Goal: Task Accomplishment & Management: Complete application form

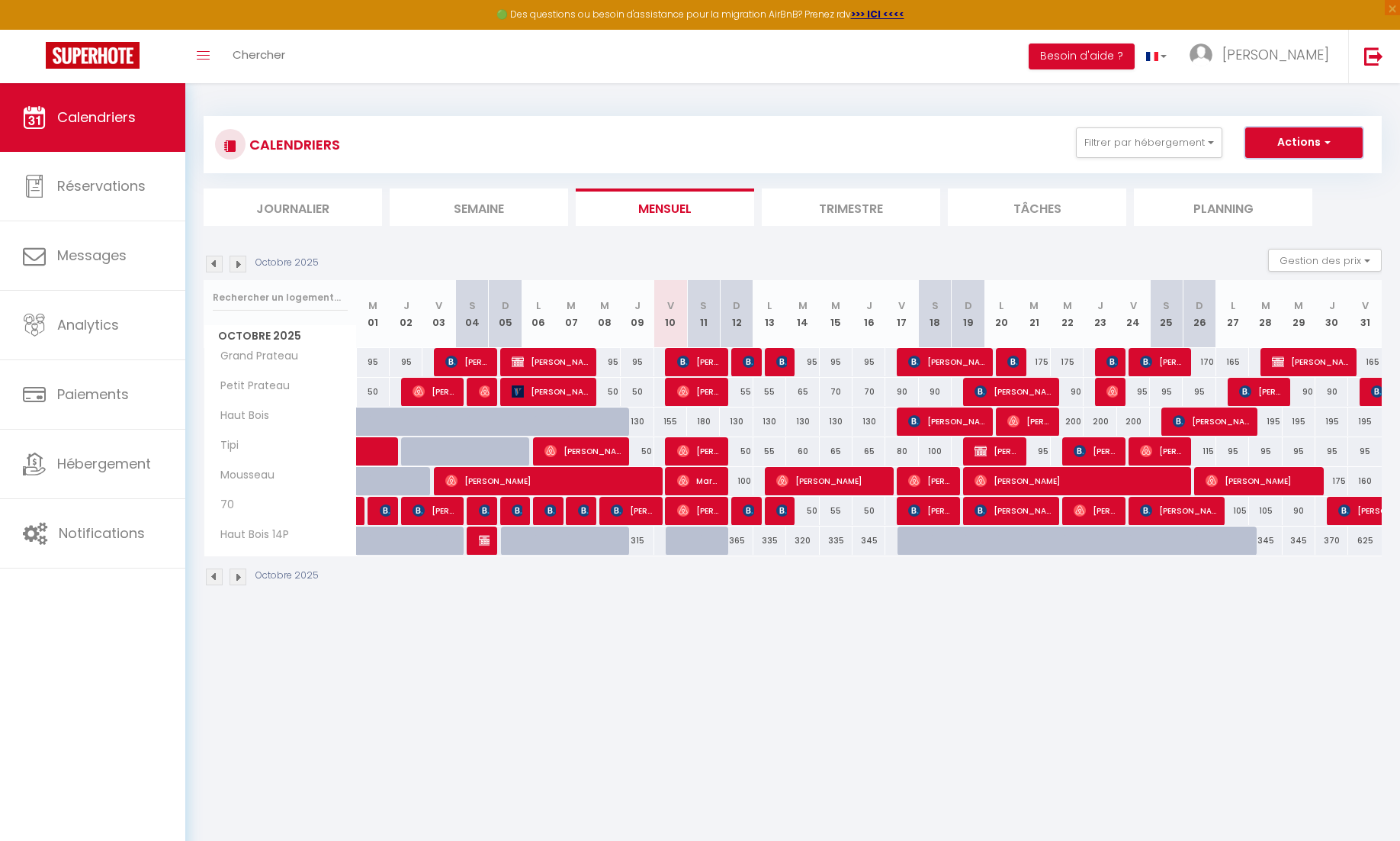
click at [1263, 142] on button "Actions" at bounding box center [1304, 142] width 118 height 31
click at [1248, 168] on link "Nouvelle réservation" at bounding box center [1289, 177] width 133 height 23
select select
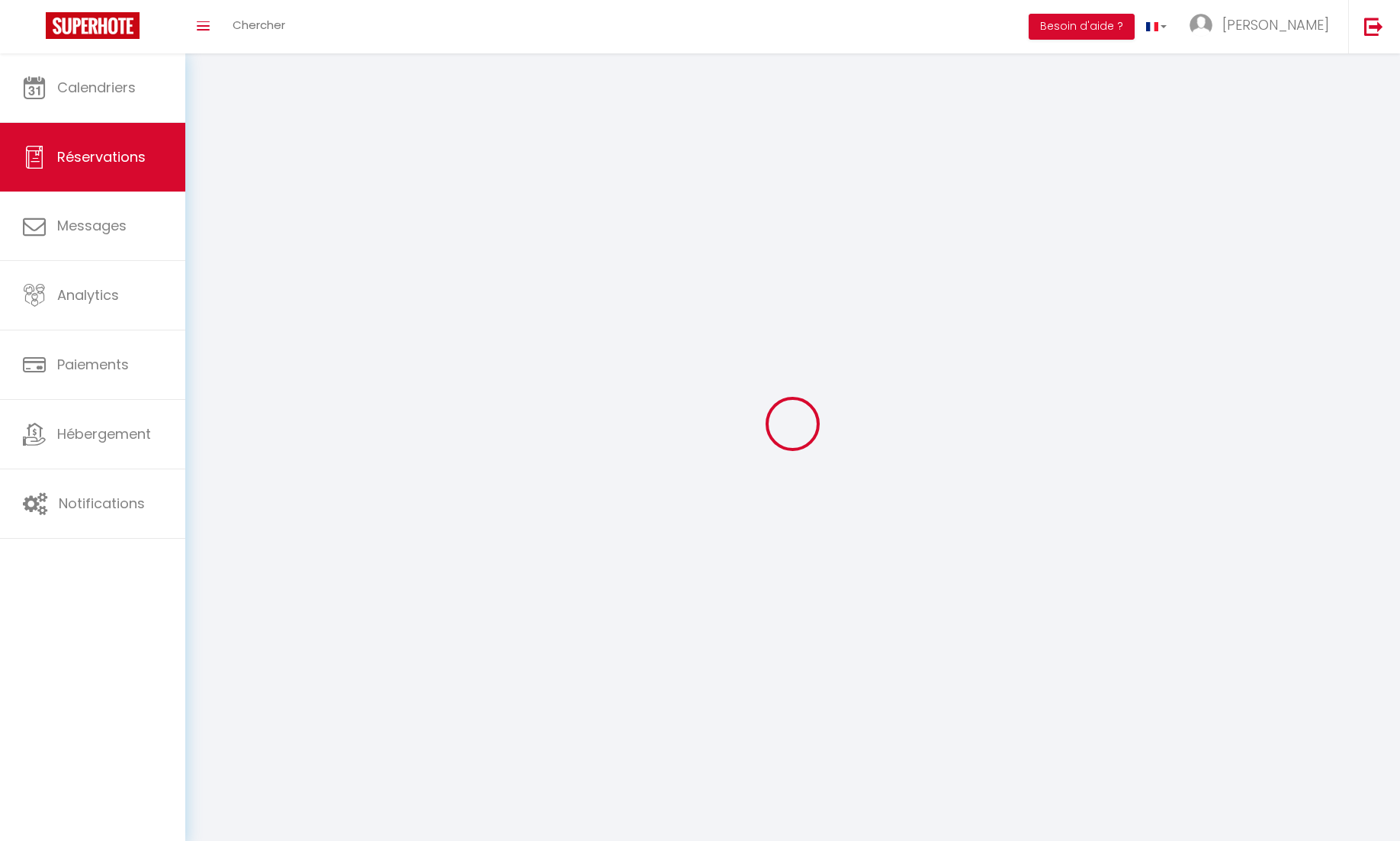
select select
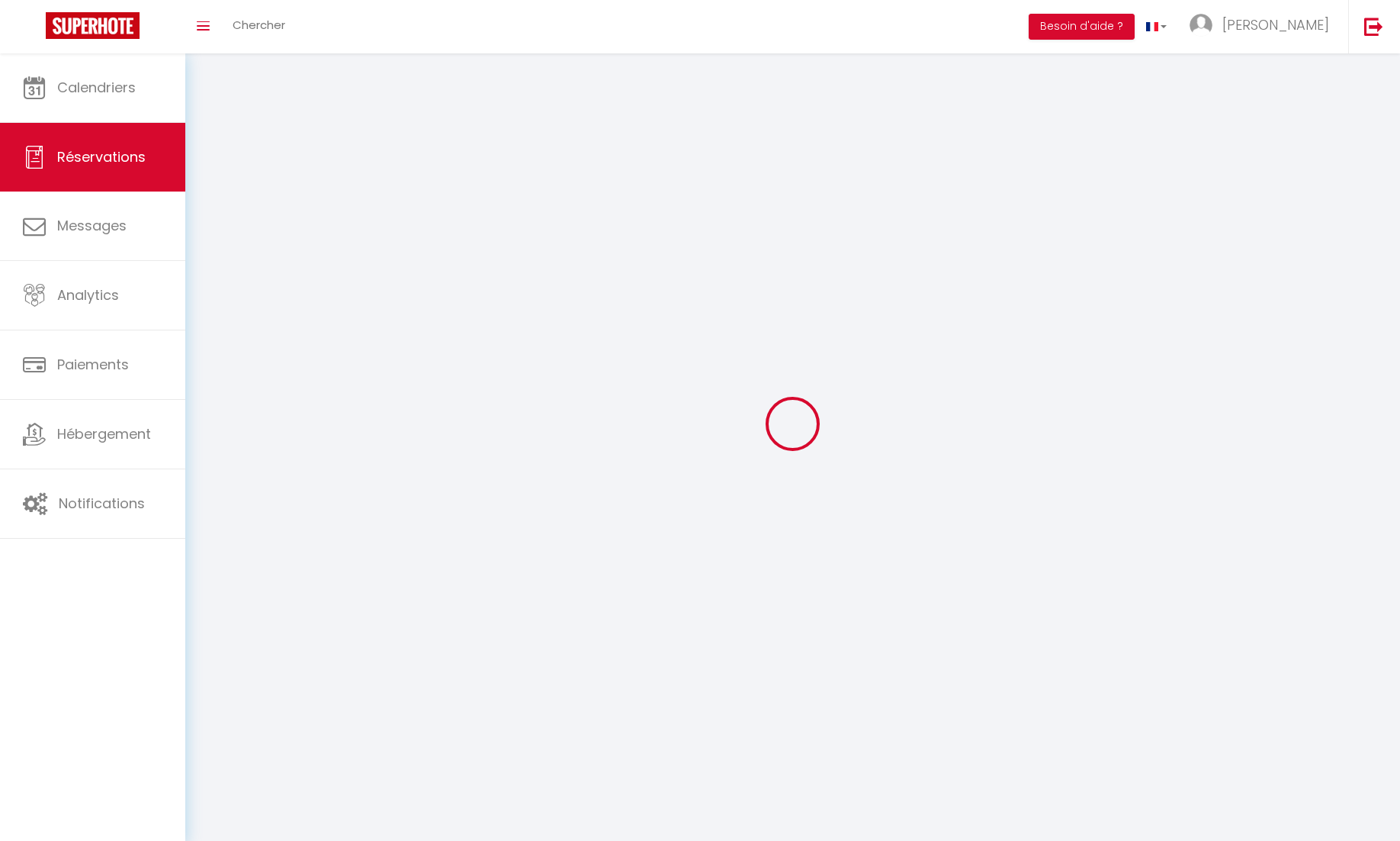
select select
checkbox input "false"
select select
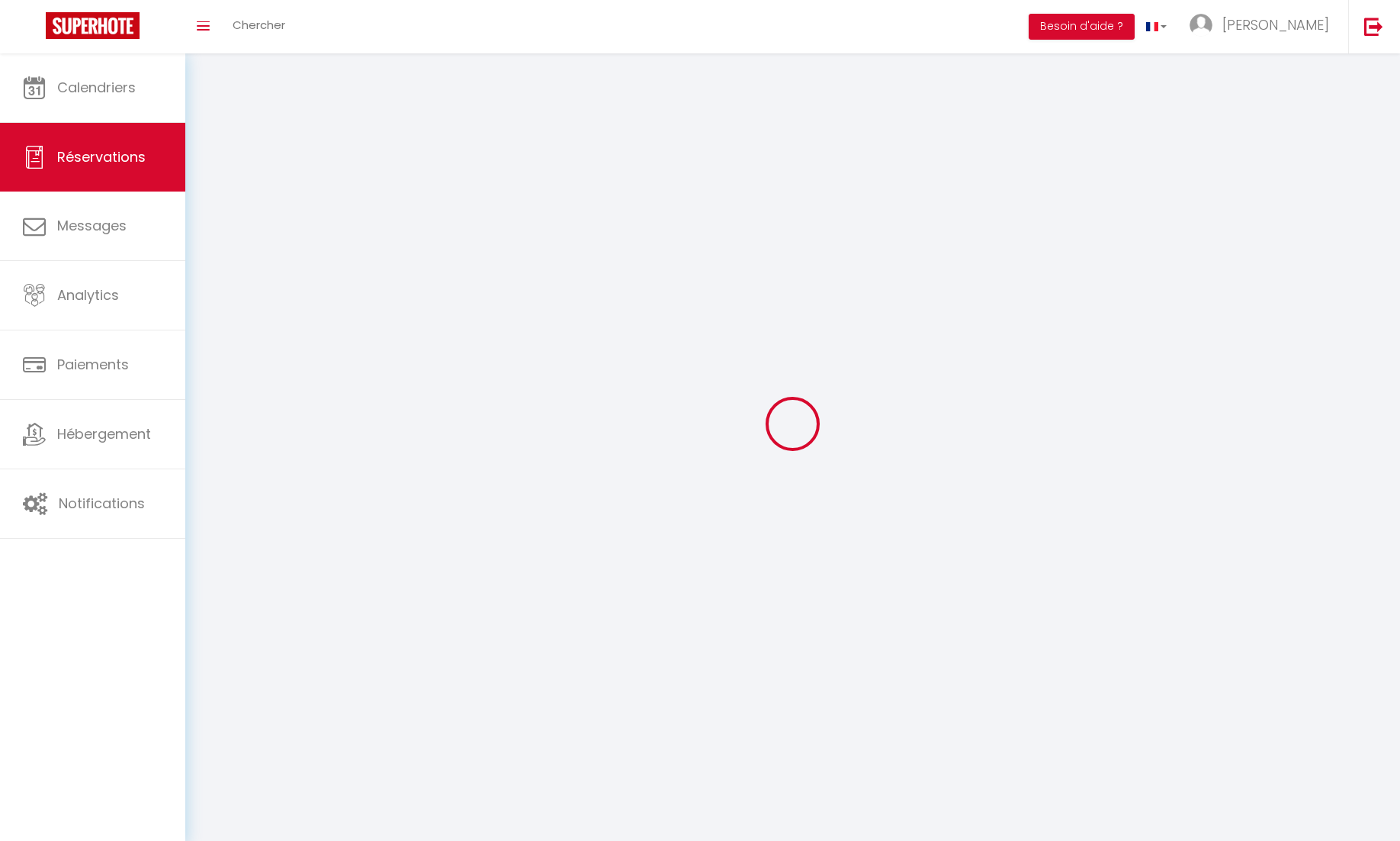
select select
checkbox input "false"
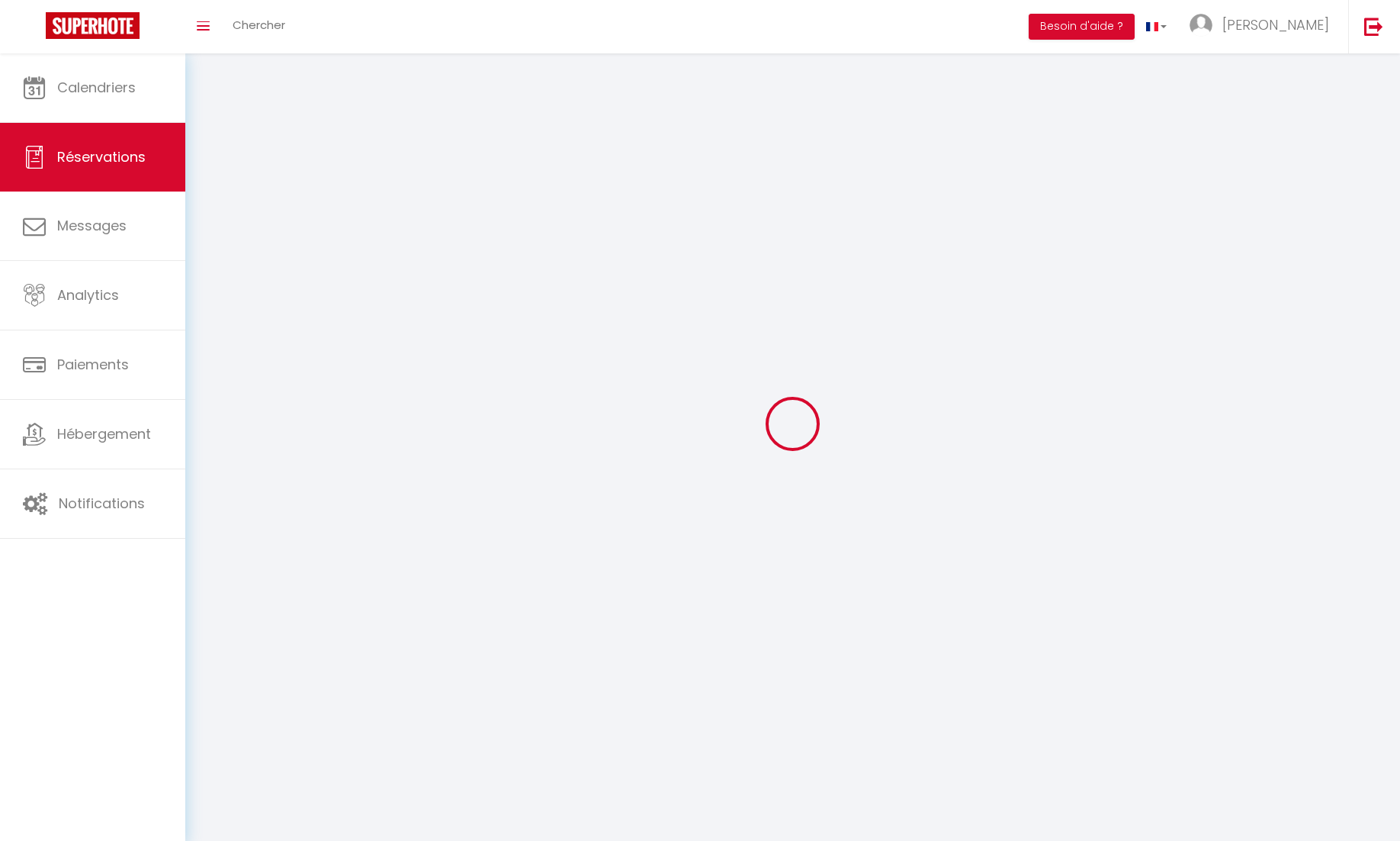
select select
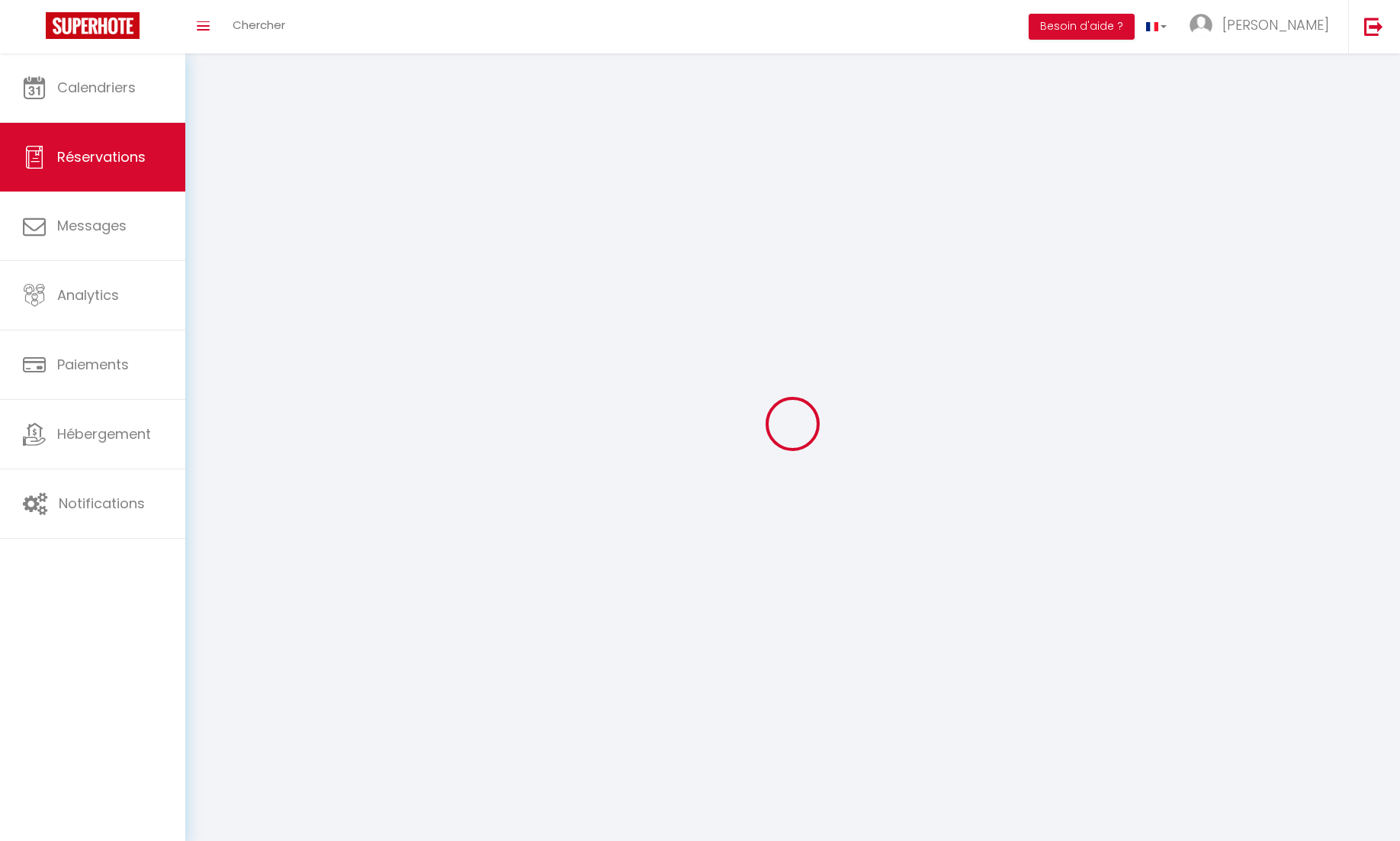
checkbox input "false"
select select
checkbox input "false"
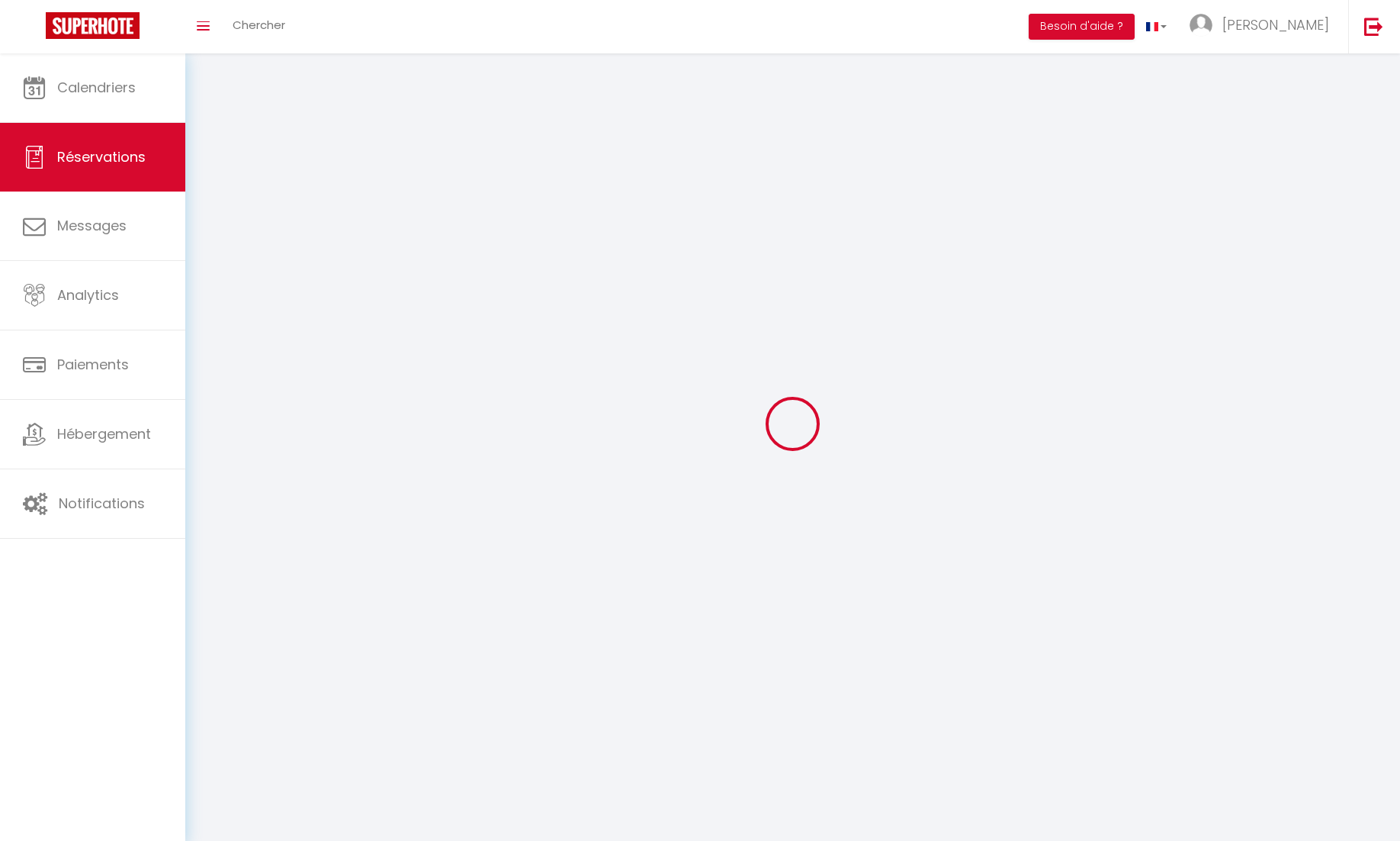
select select
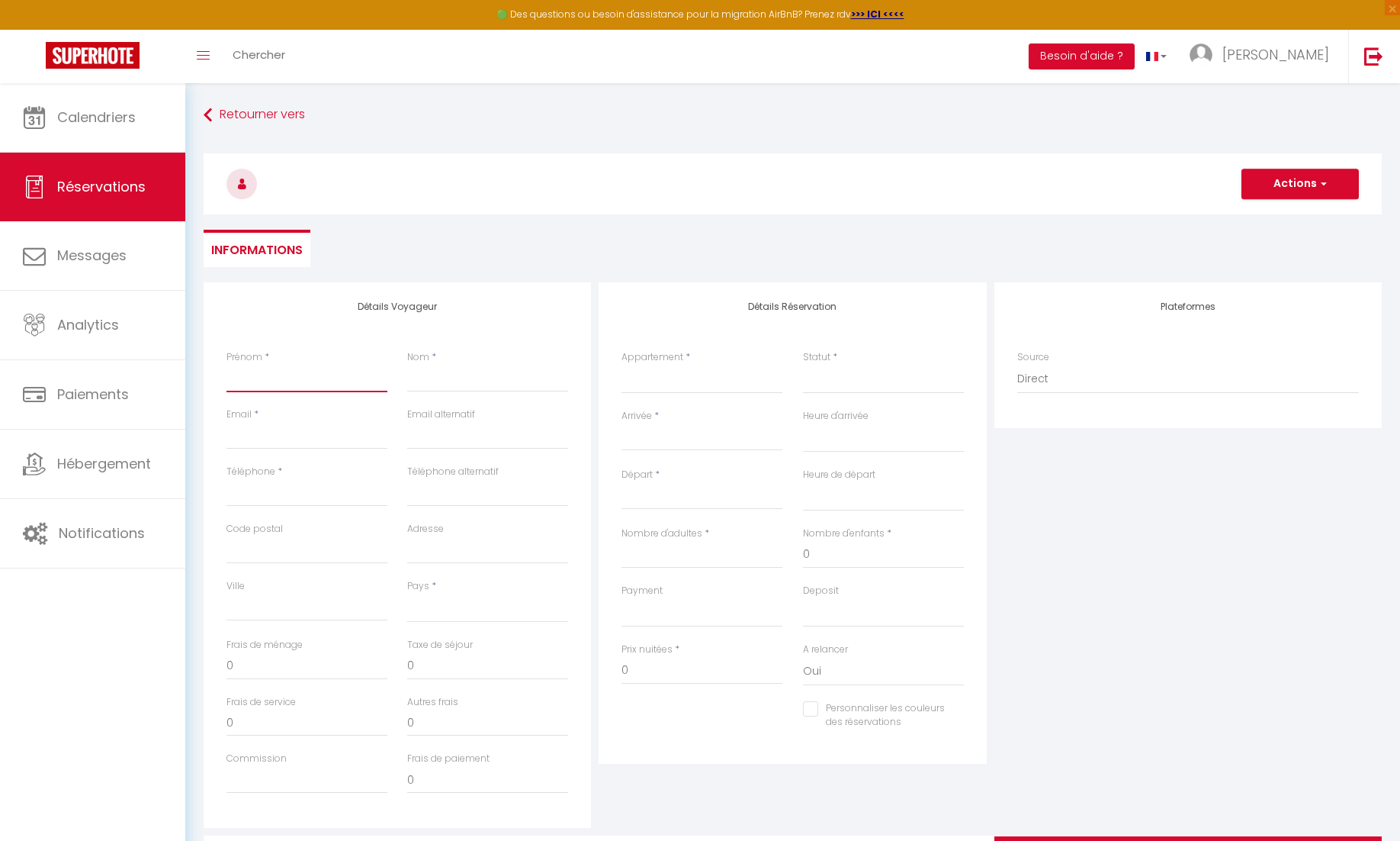
click at [311, 378] on input "Prénom" at bounding box center [307, 378] width 161 height 28
type input "G"
select select
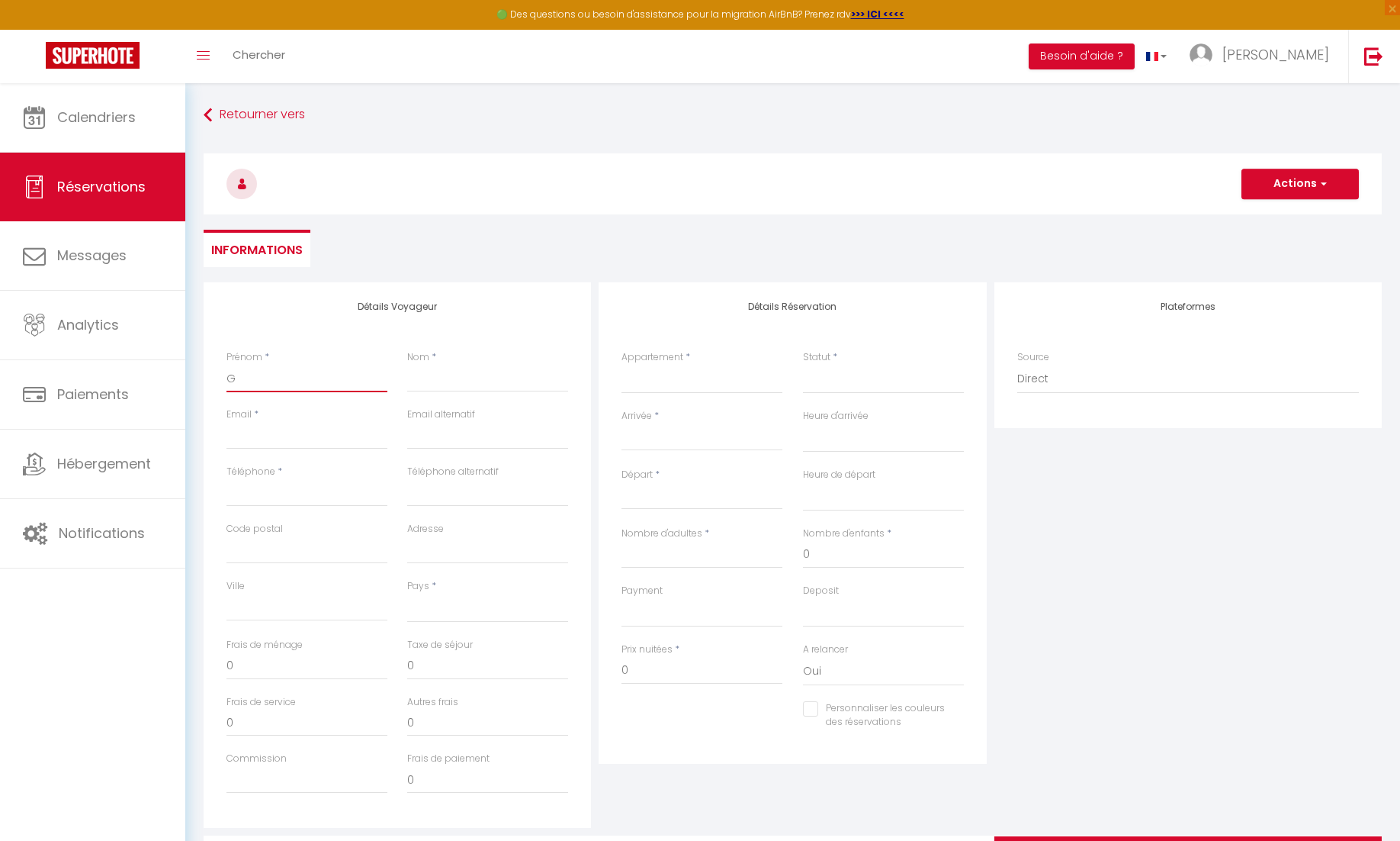
select select
checkbox input "false"
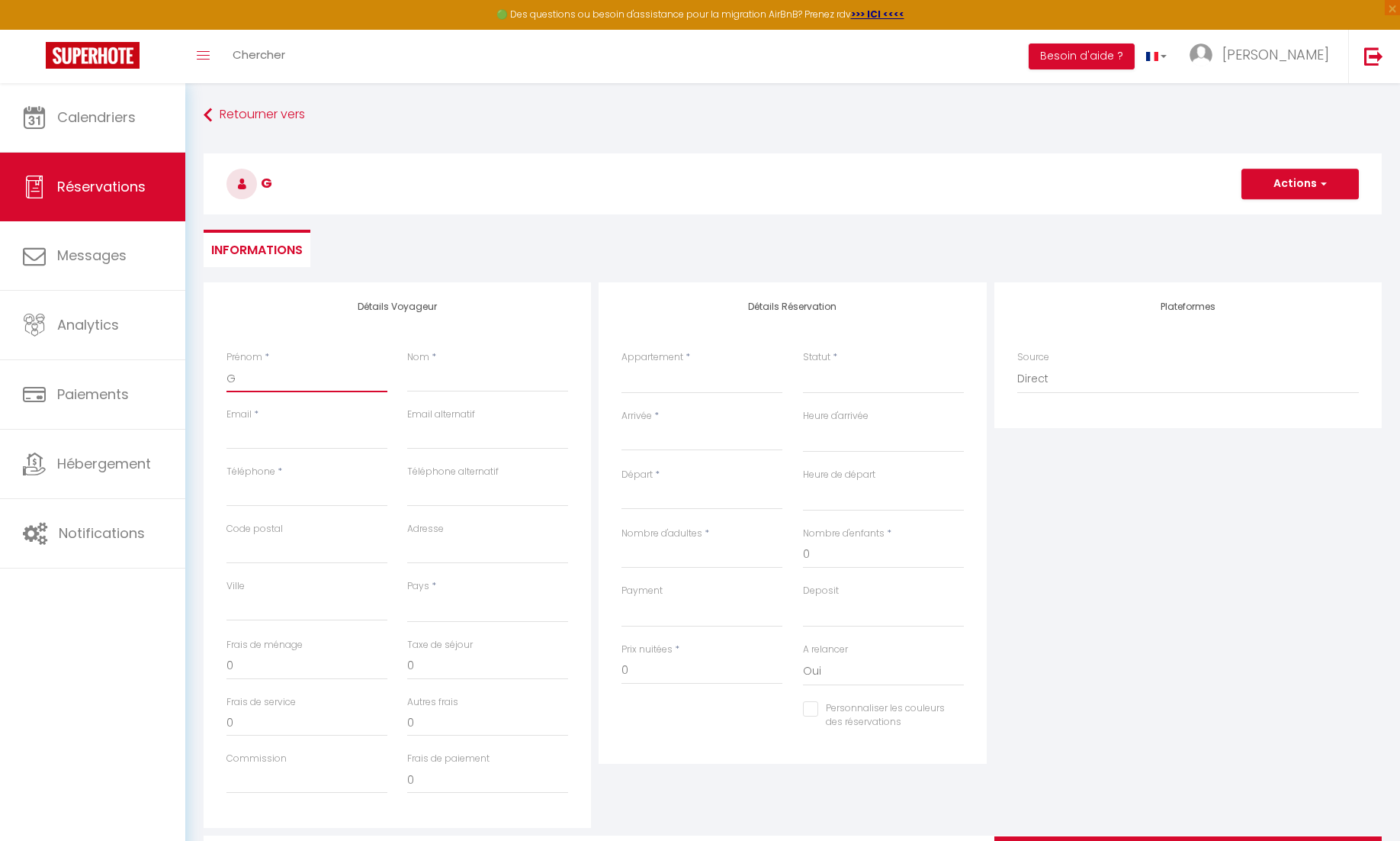
type input "Gr"
select select
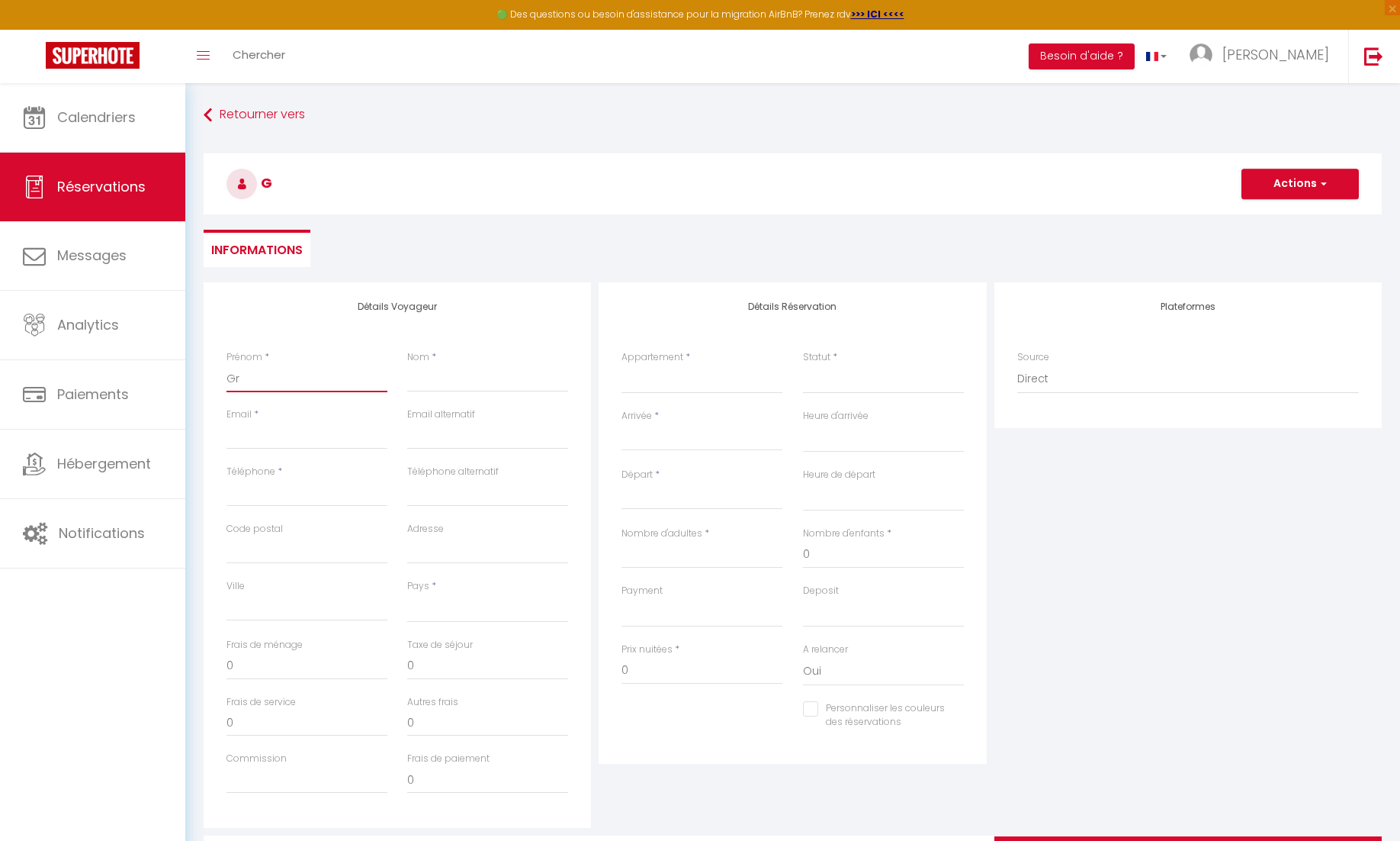
select select
checkbox input "false"
type input "Gré"
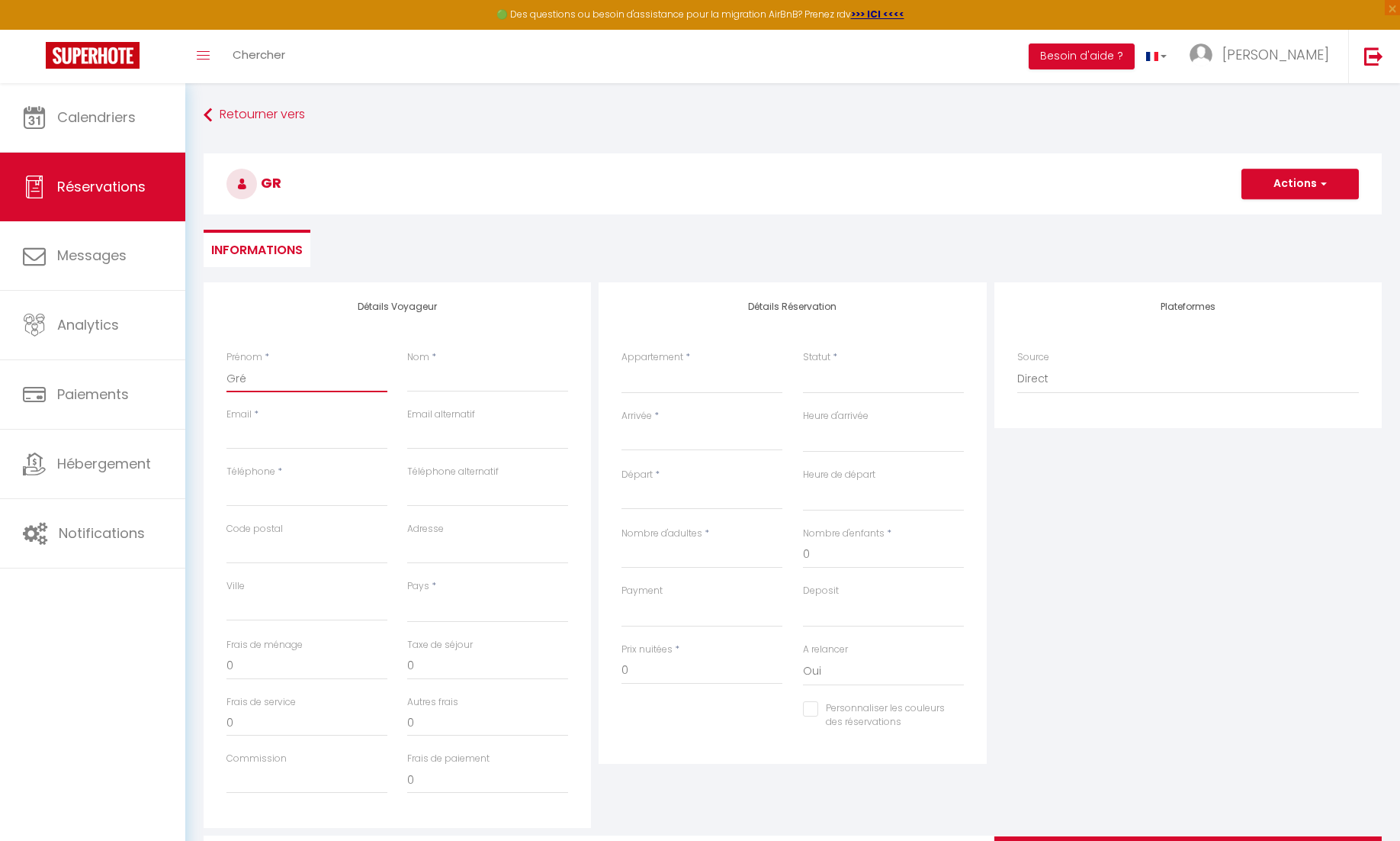
select select
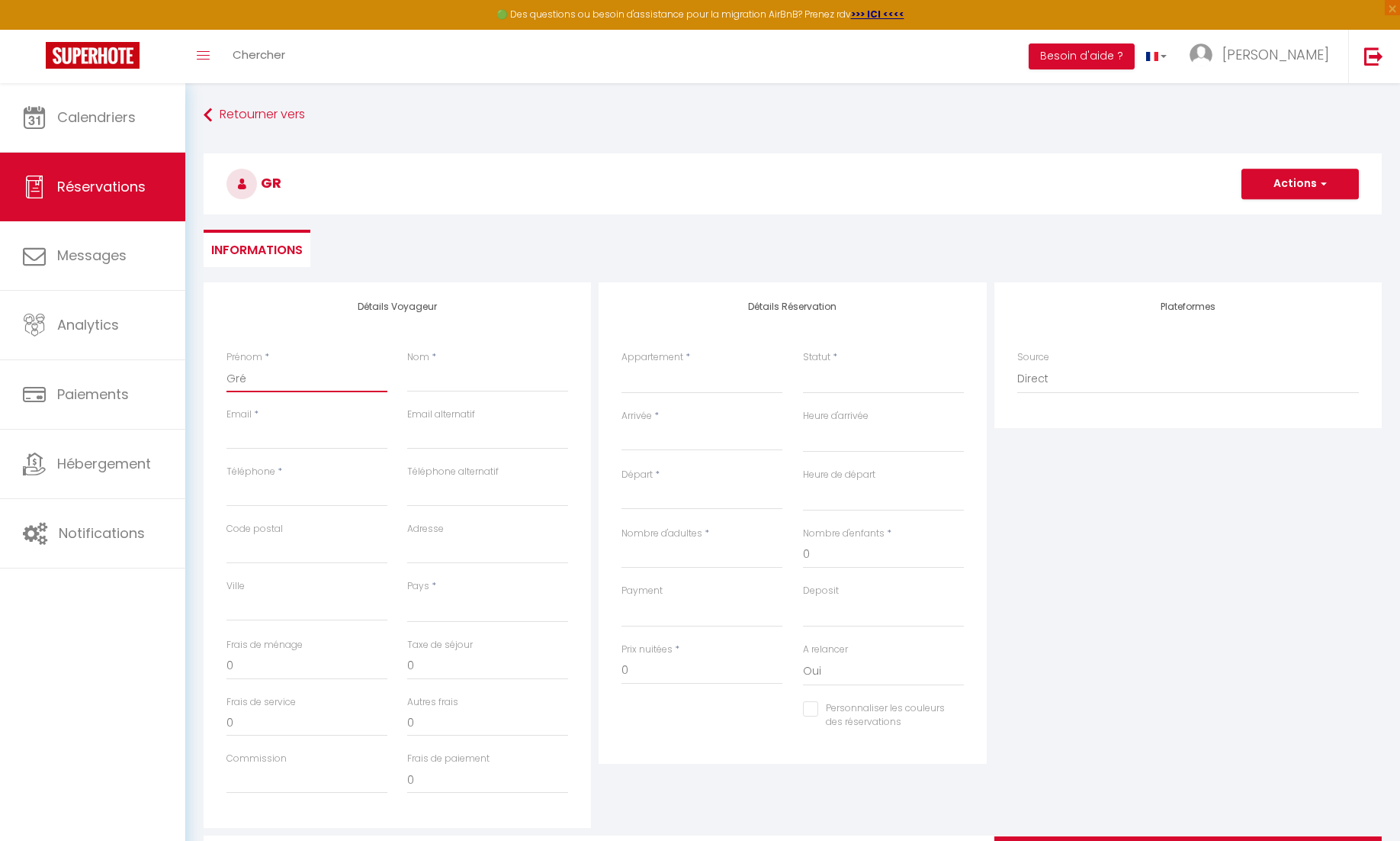
select select
checkbox input "false"
type input "Grég"
select select
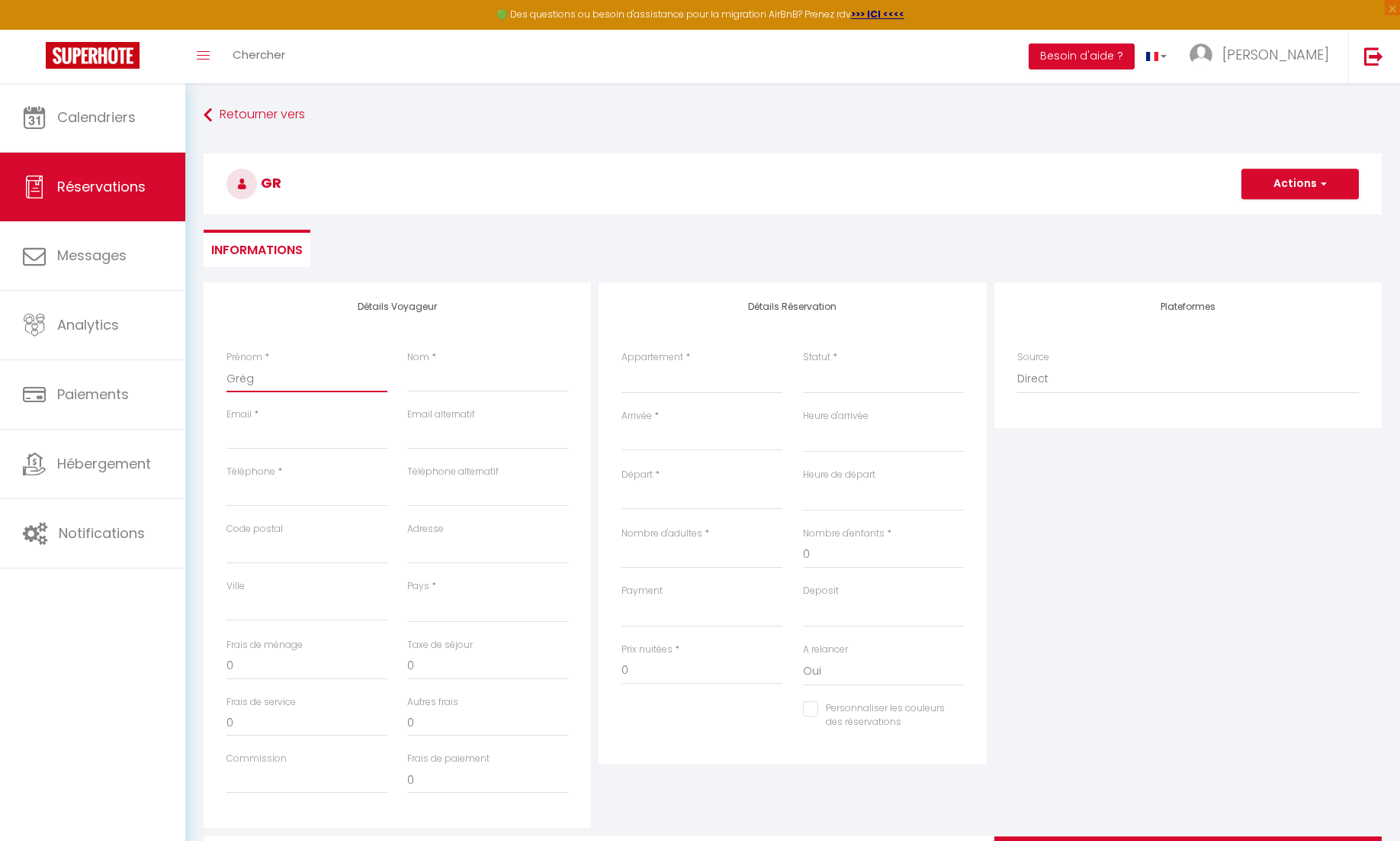
select select
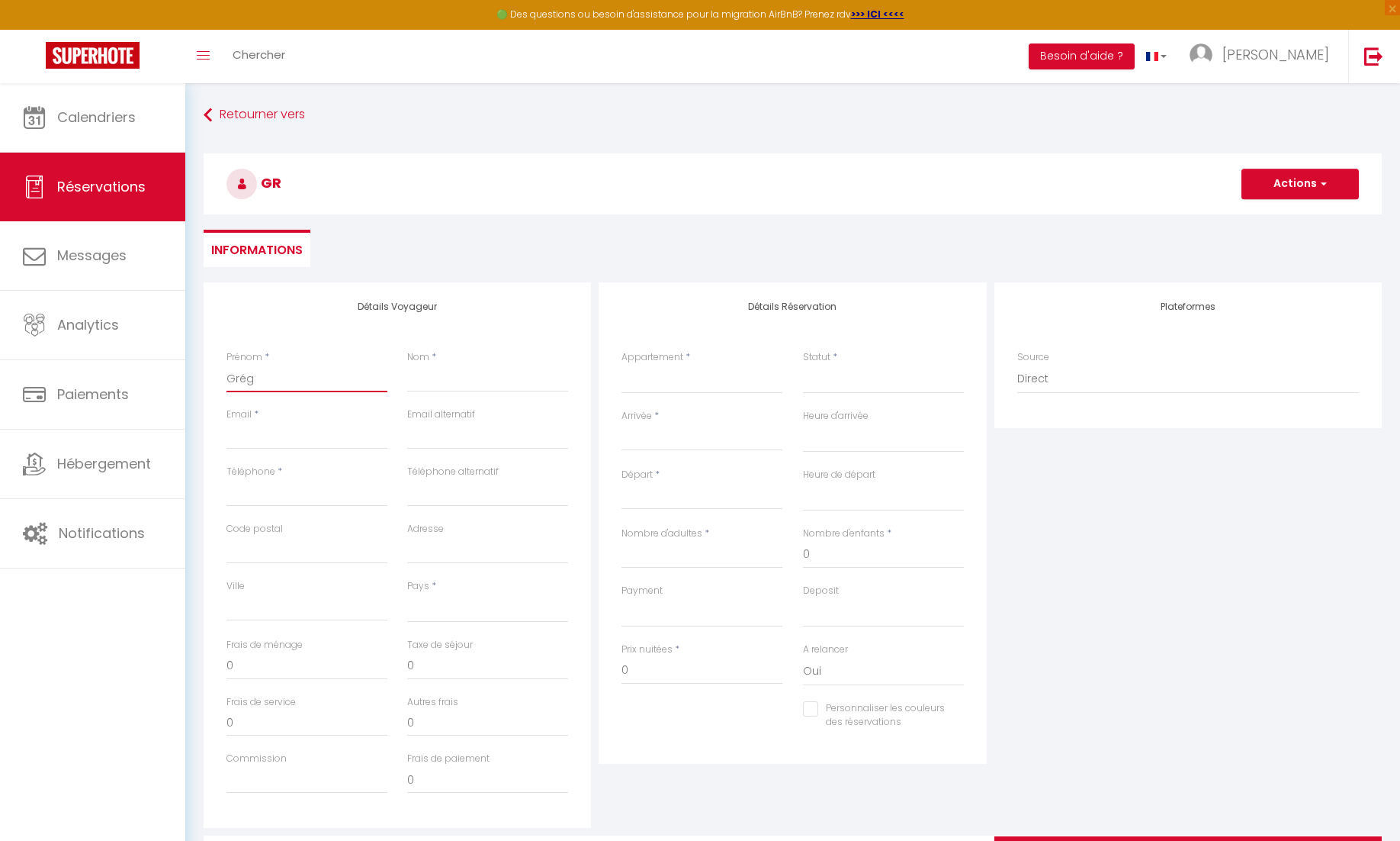
select select
checkbox input "false"
type input "Grégo"
select select
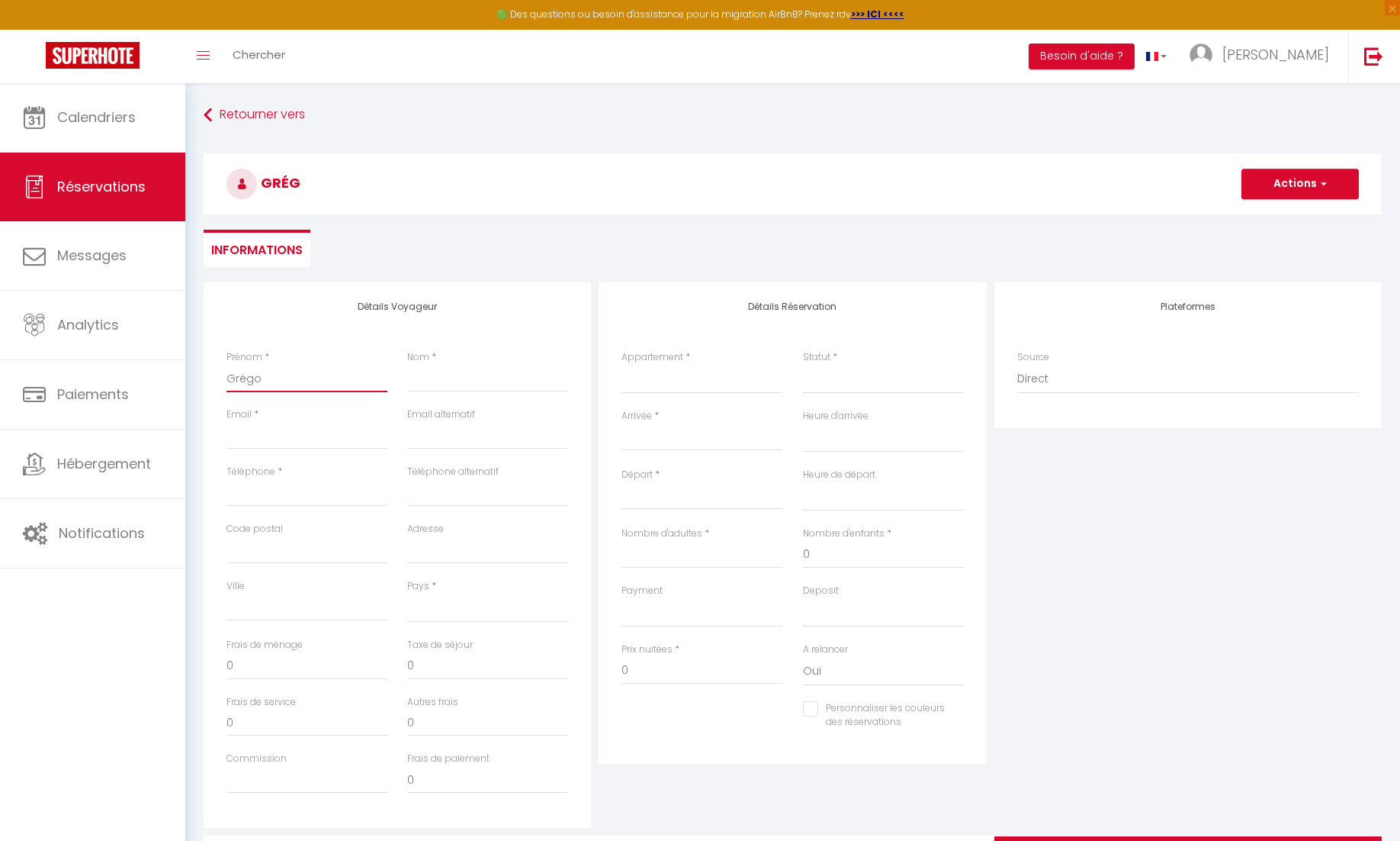
select select
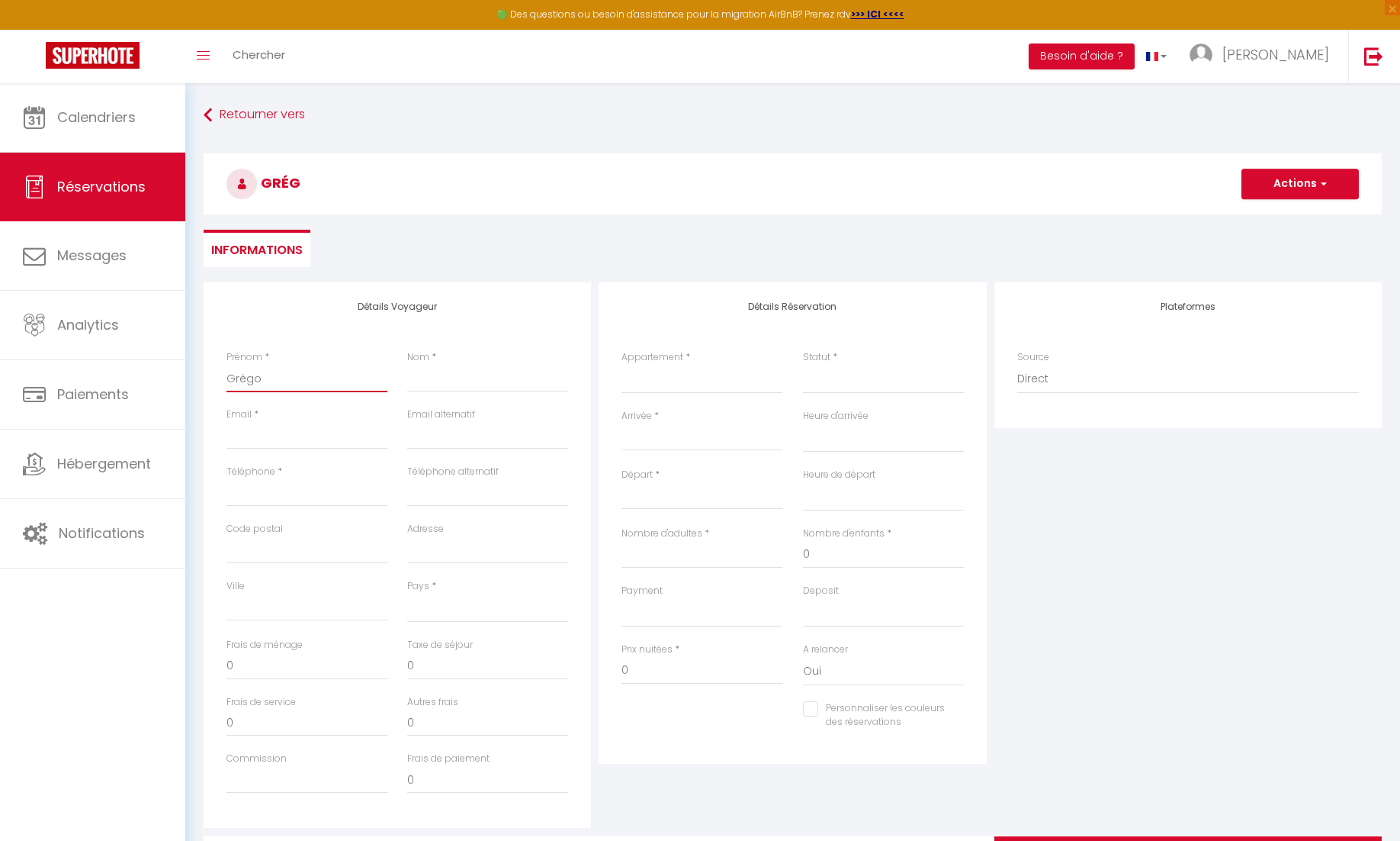
checkbox input "false"
type input "Grégor"
select select
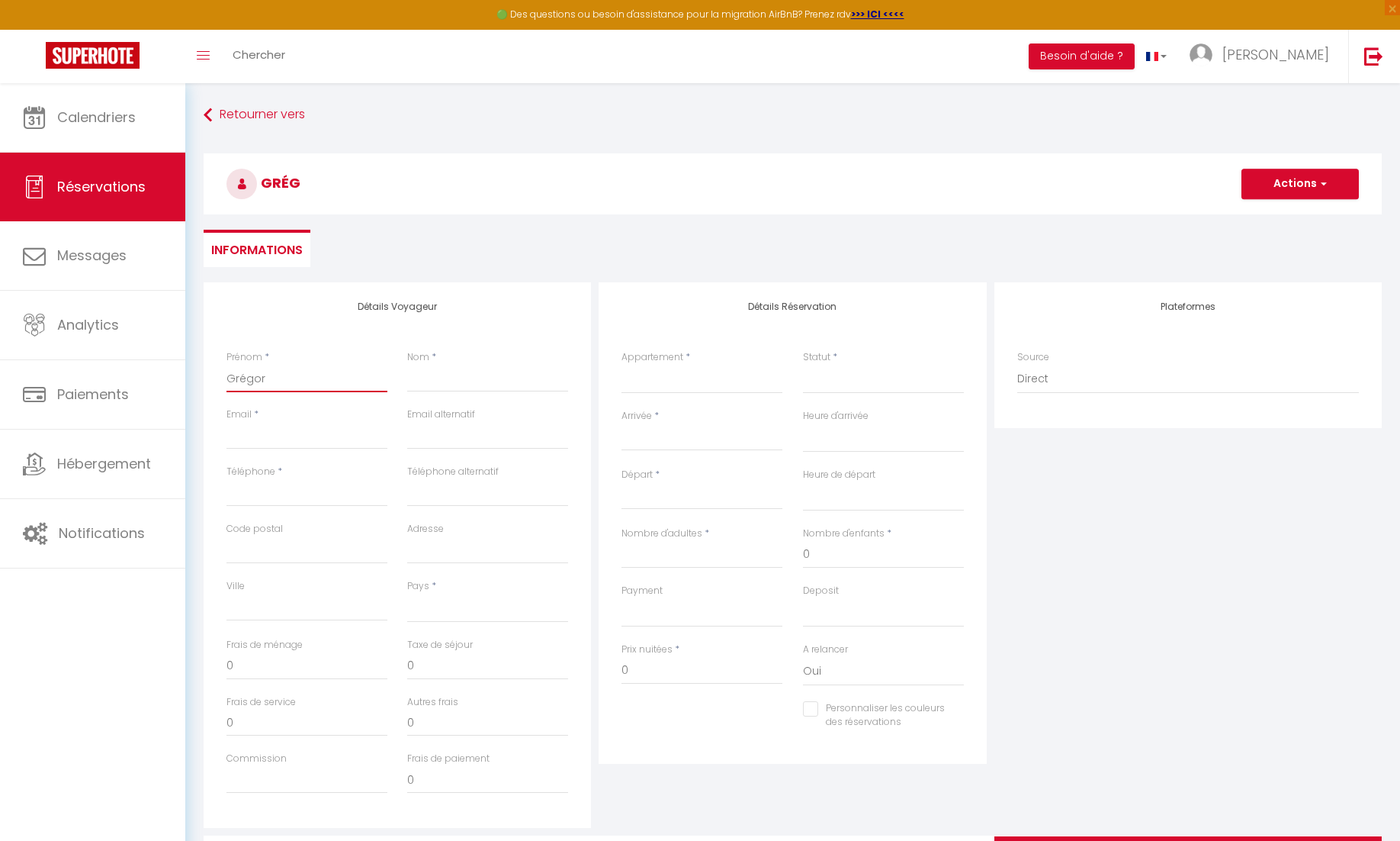
select select
checkbox input "false"
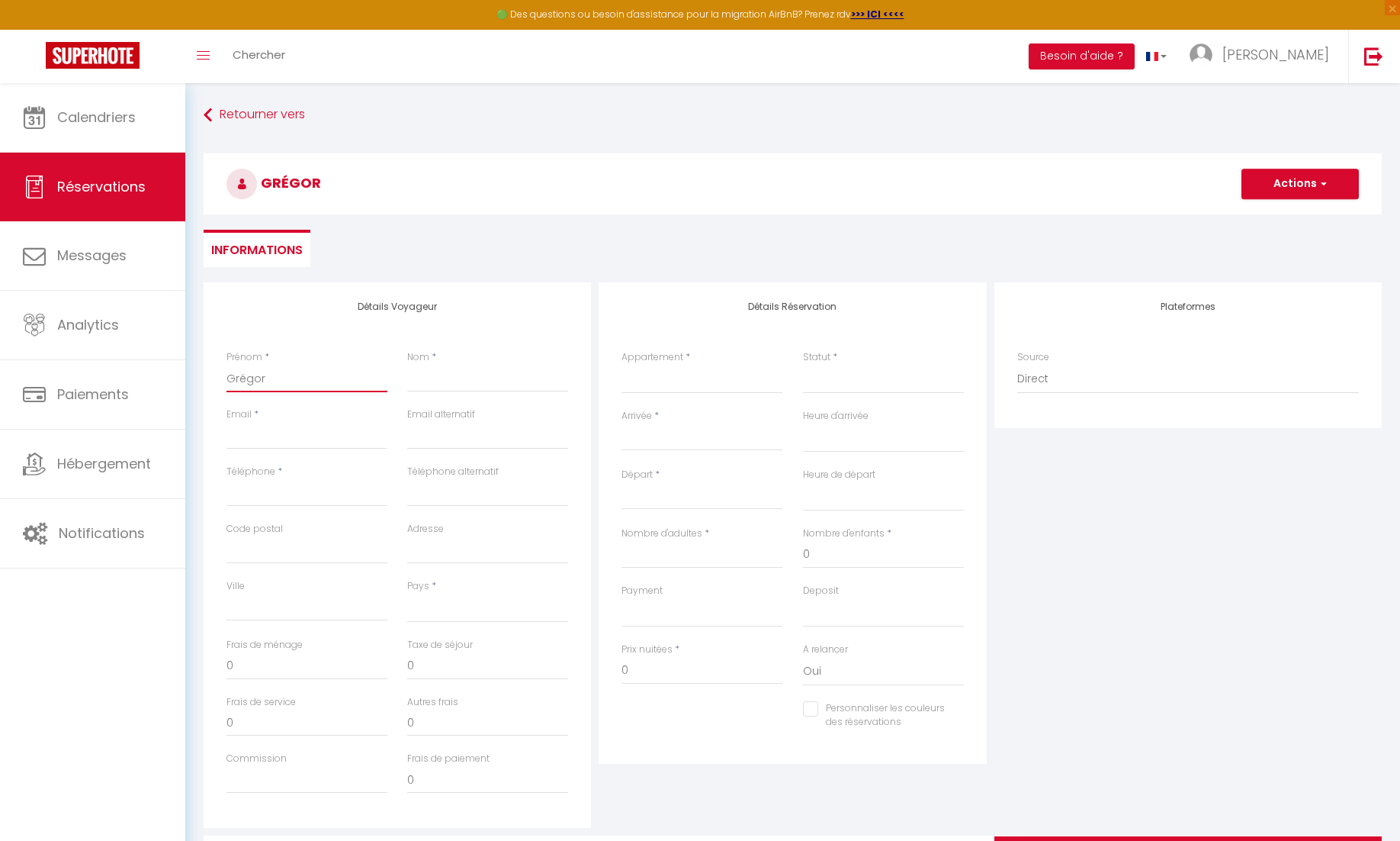
type input "[PERSON_NAME]"
select select
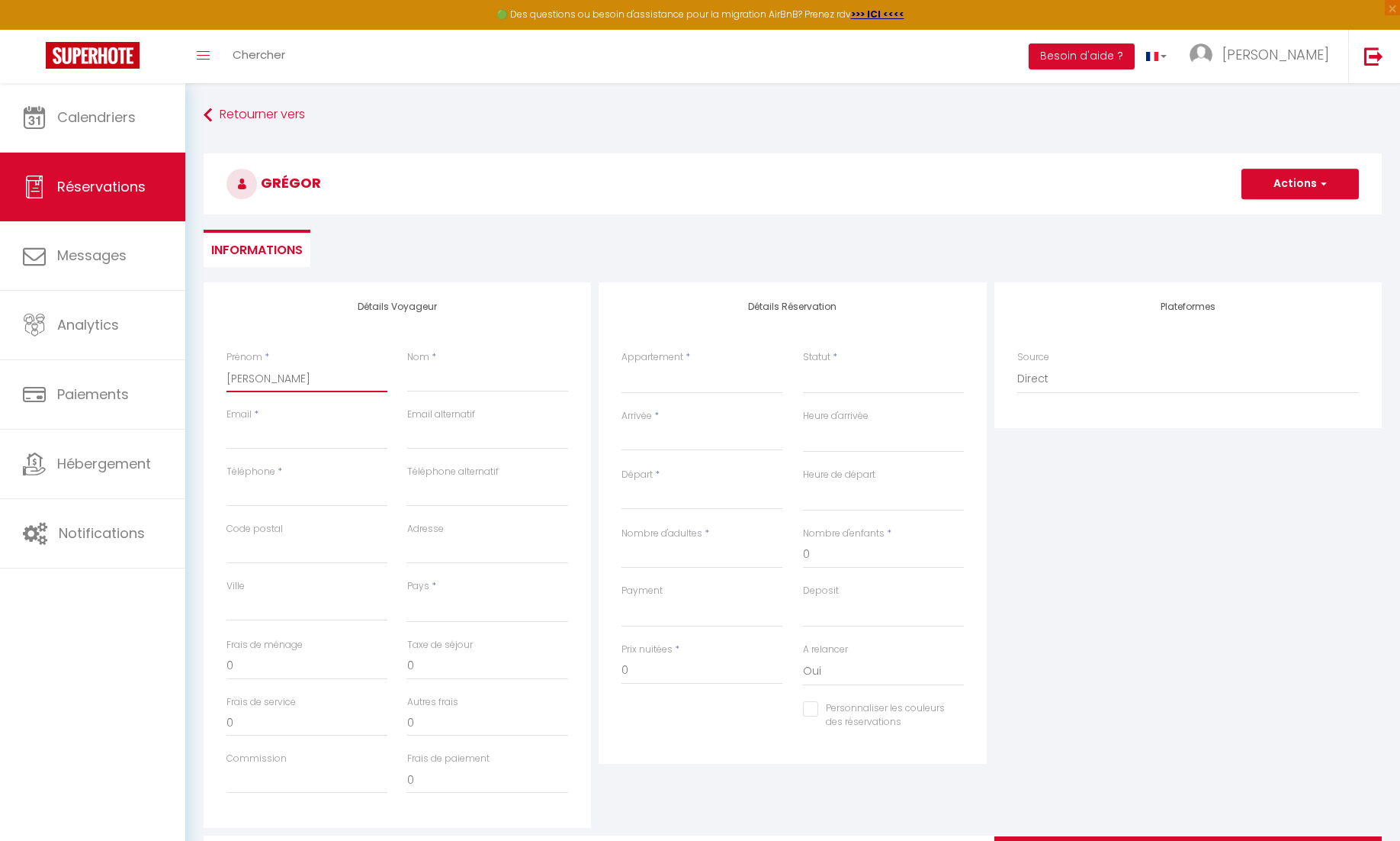
select select
checkbox input "false"
type input "[PERSON_NAME]"
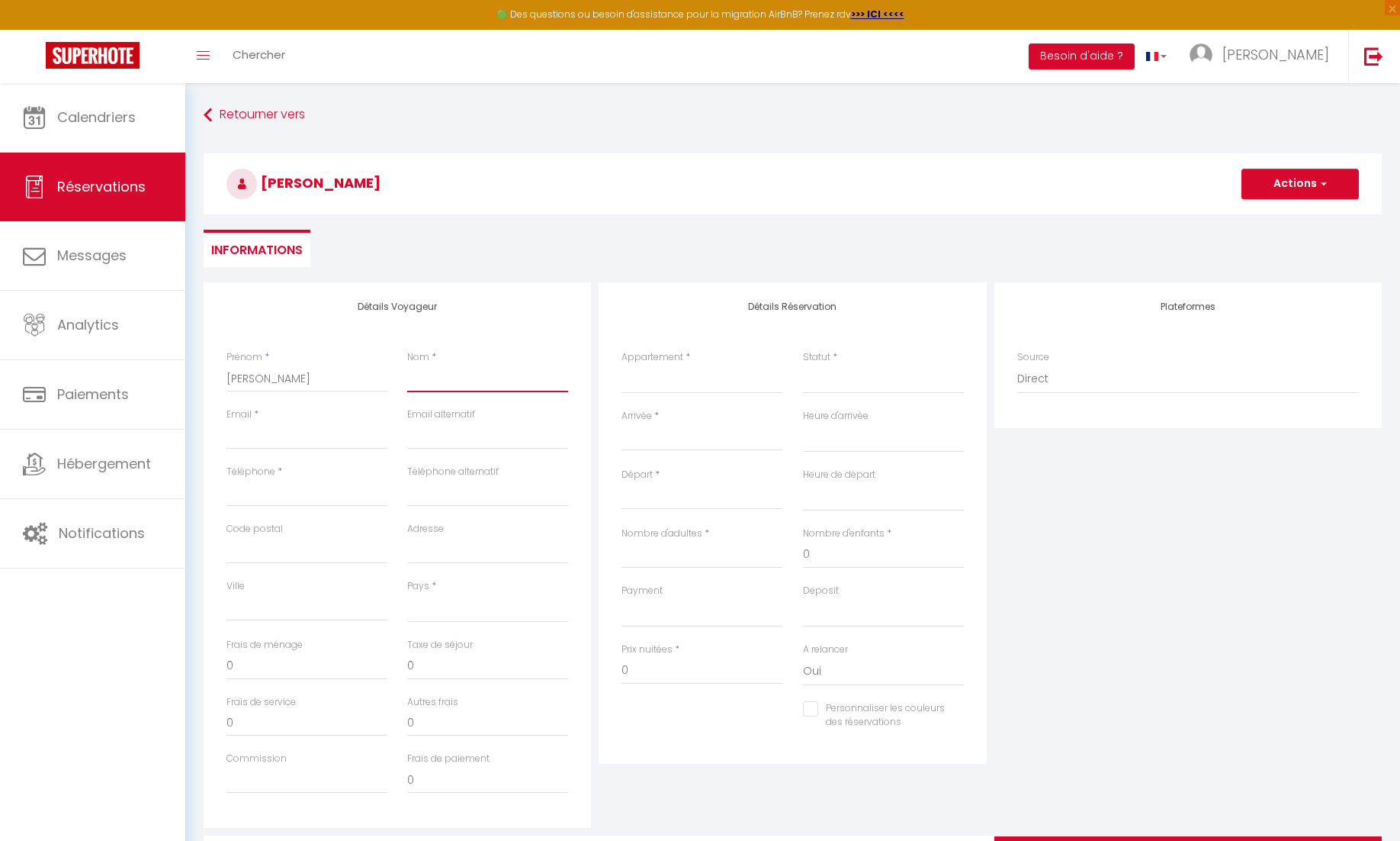
type input "S"
select select
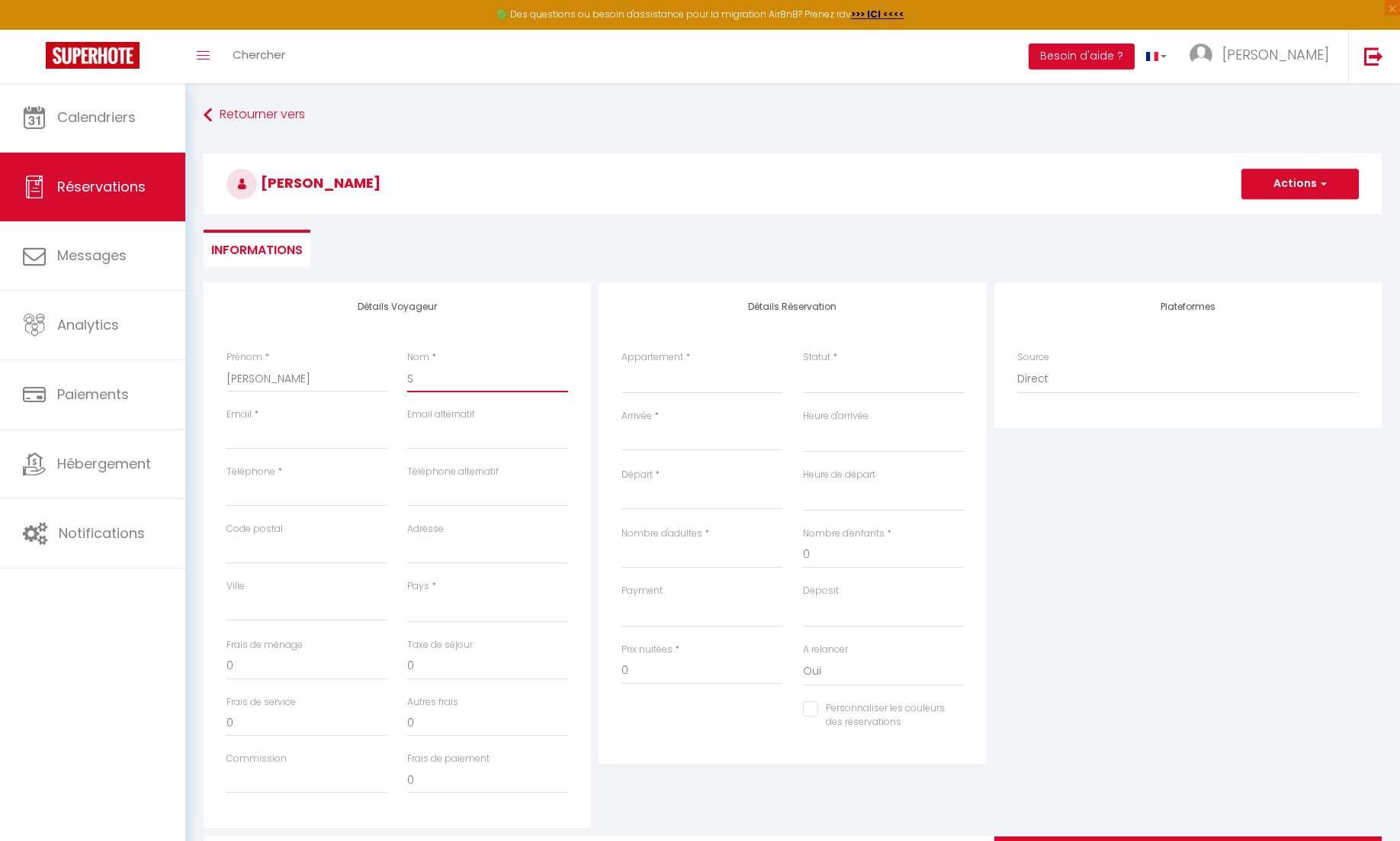
select select
checkbox input "false"
type input "Sa"
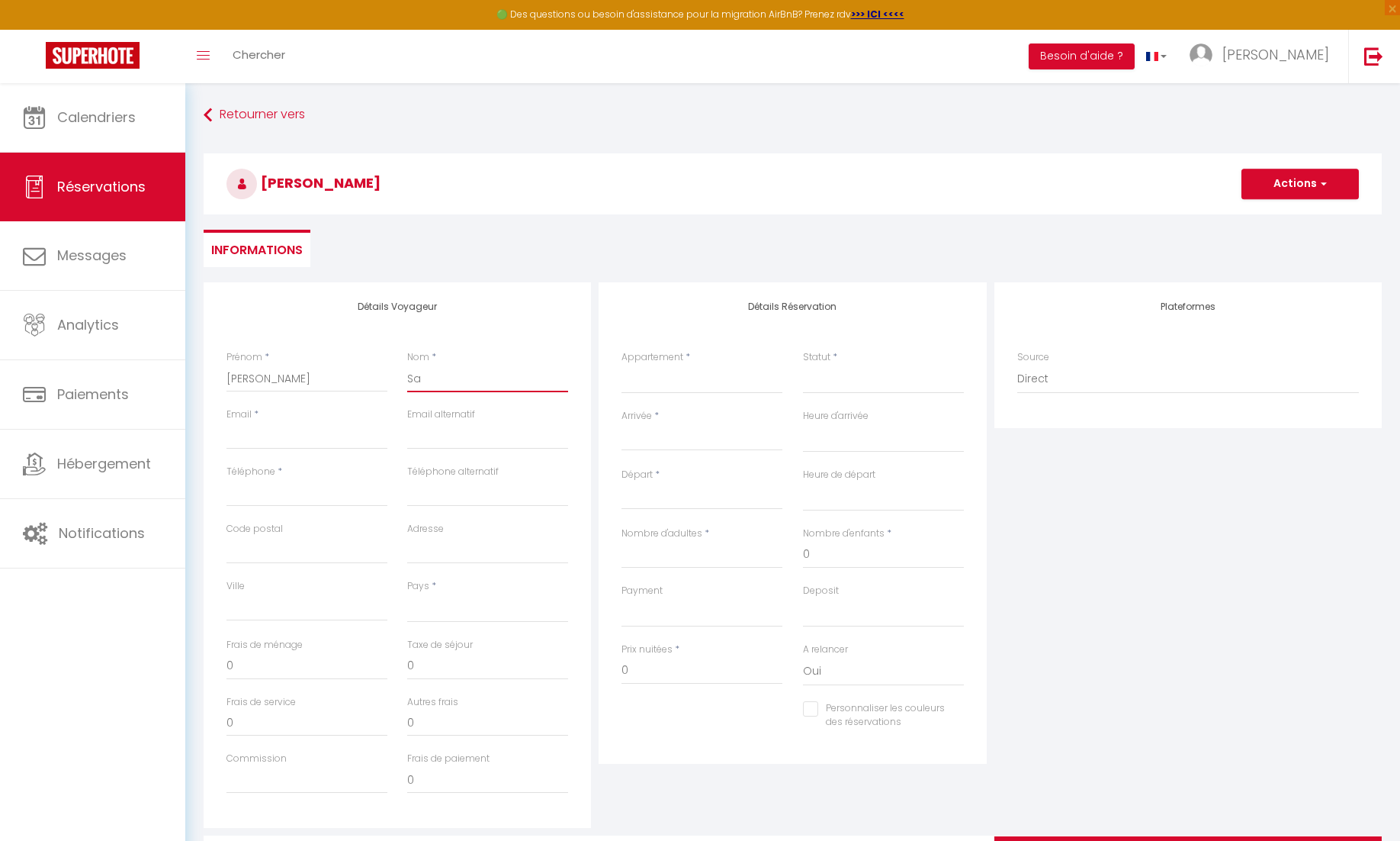
select select
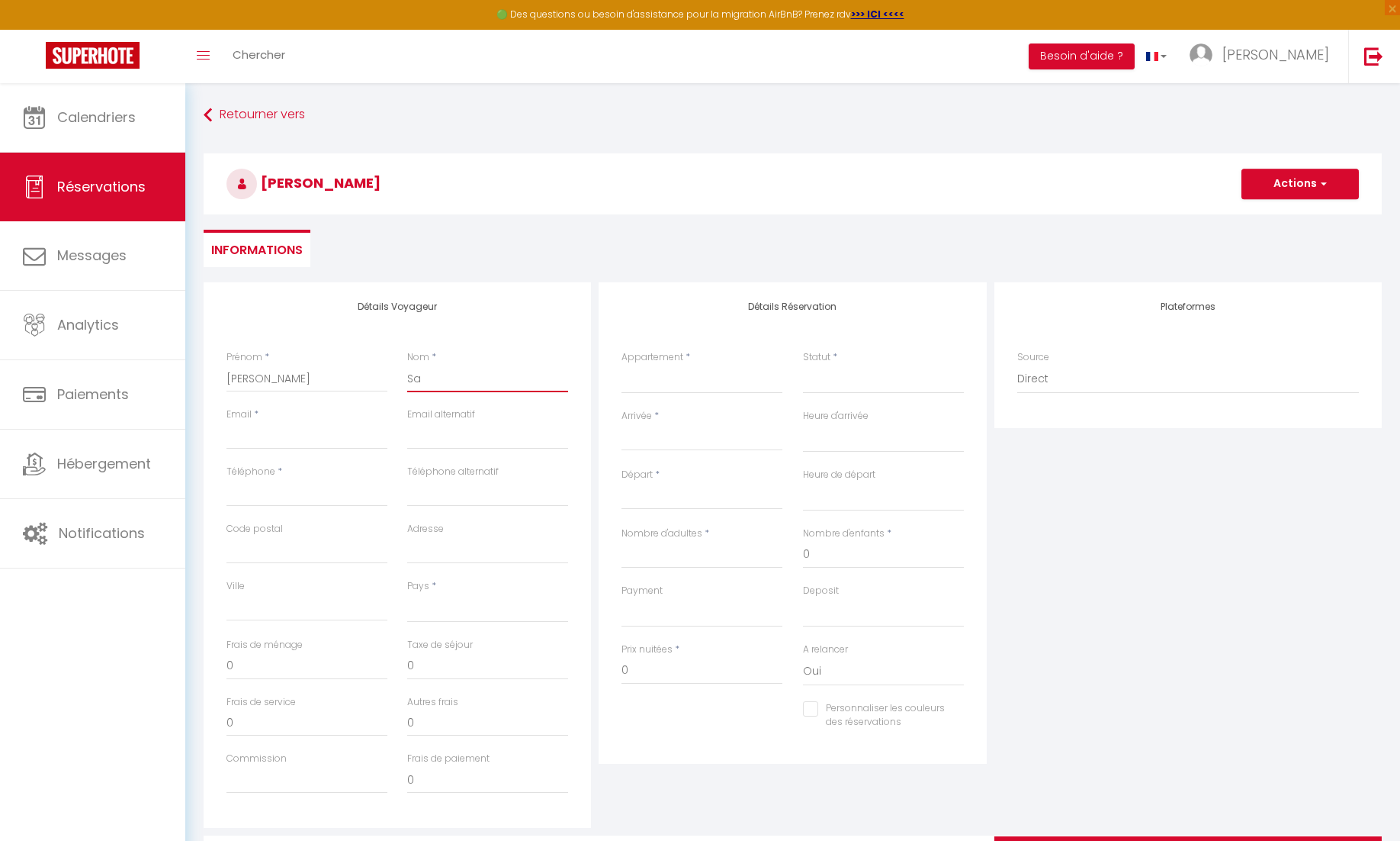
select select
checkbox input "false"
type input "San"
select select
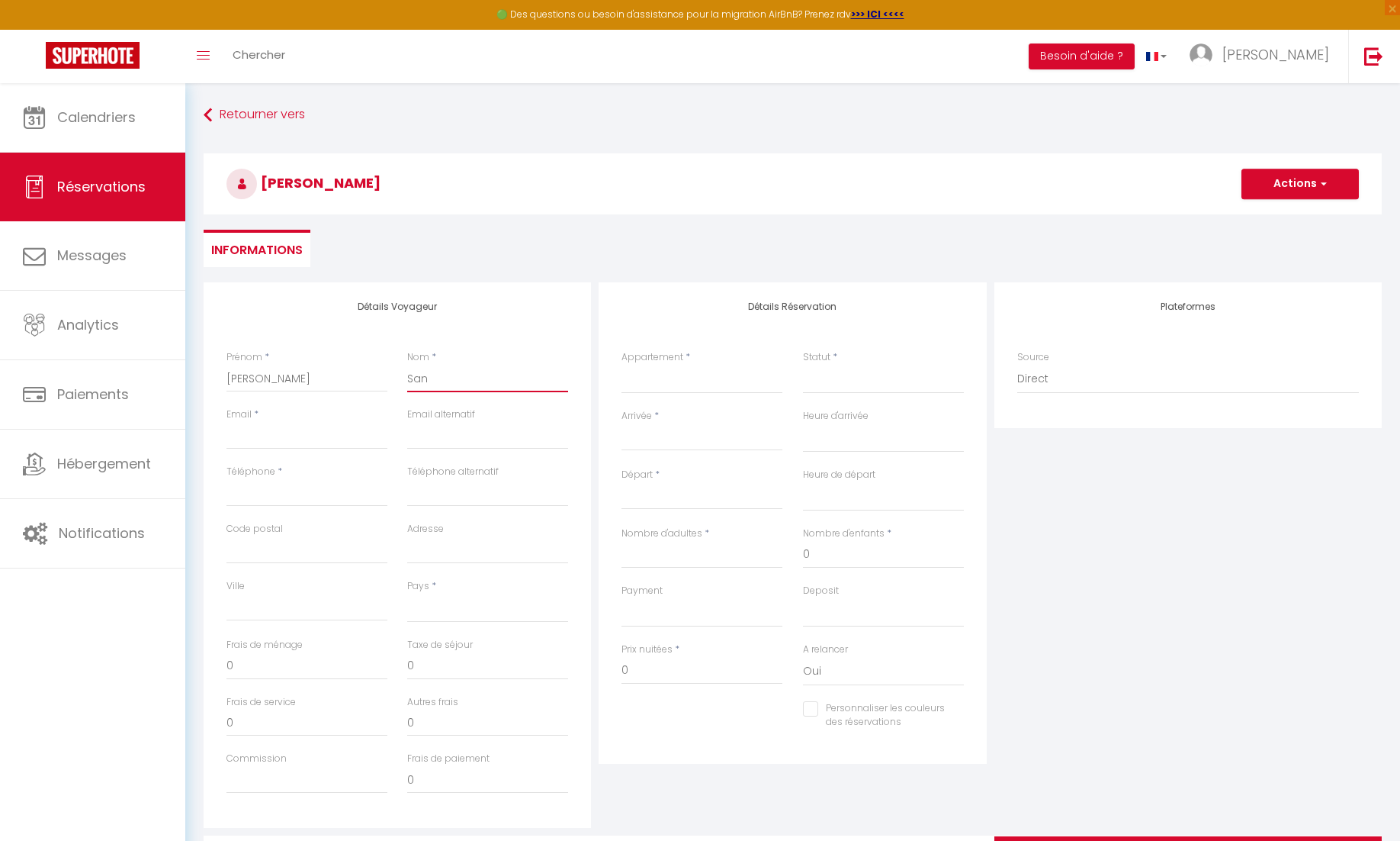
select select
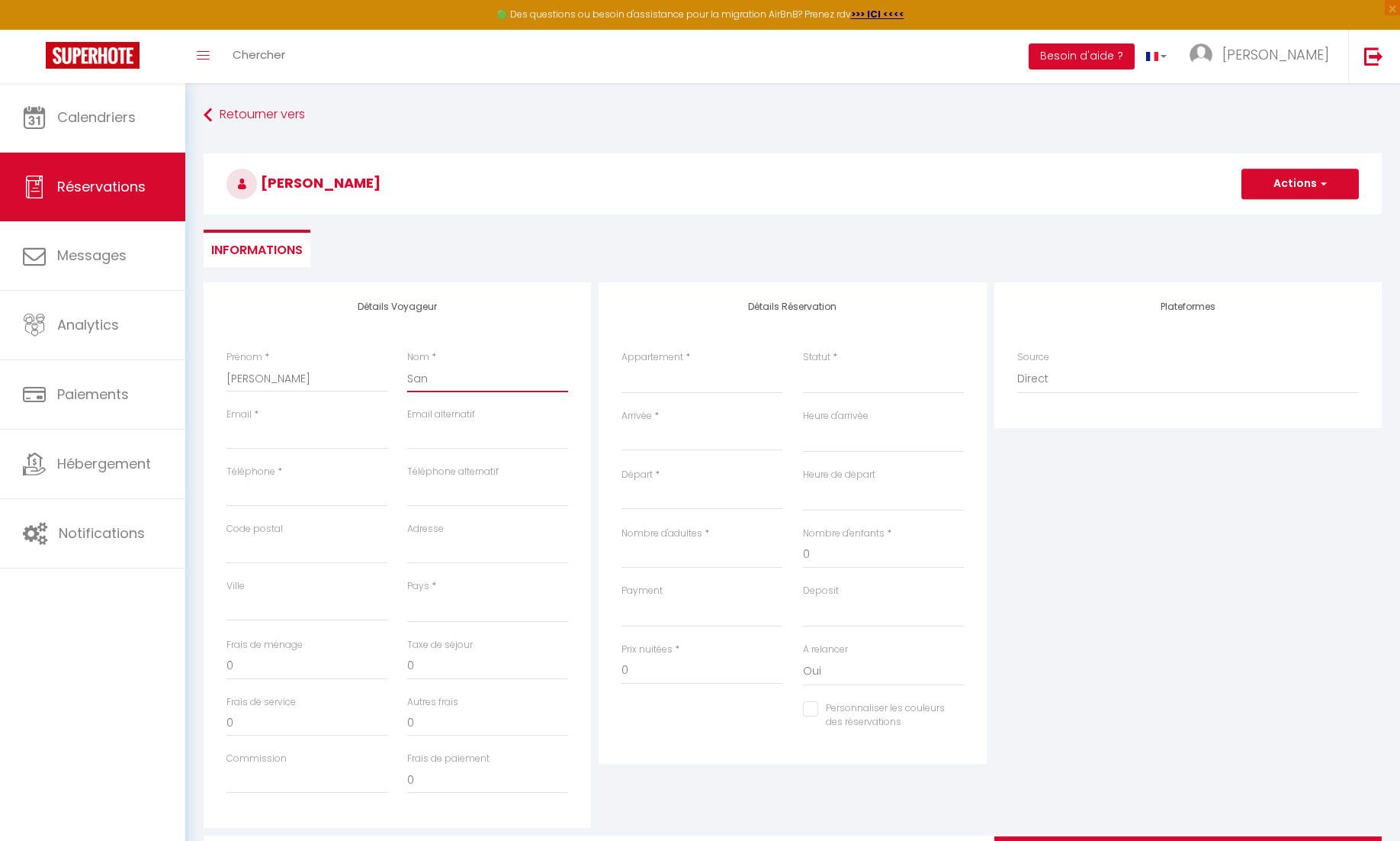
select select
checkbox input "false"
type input "Sant"
select select
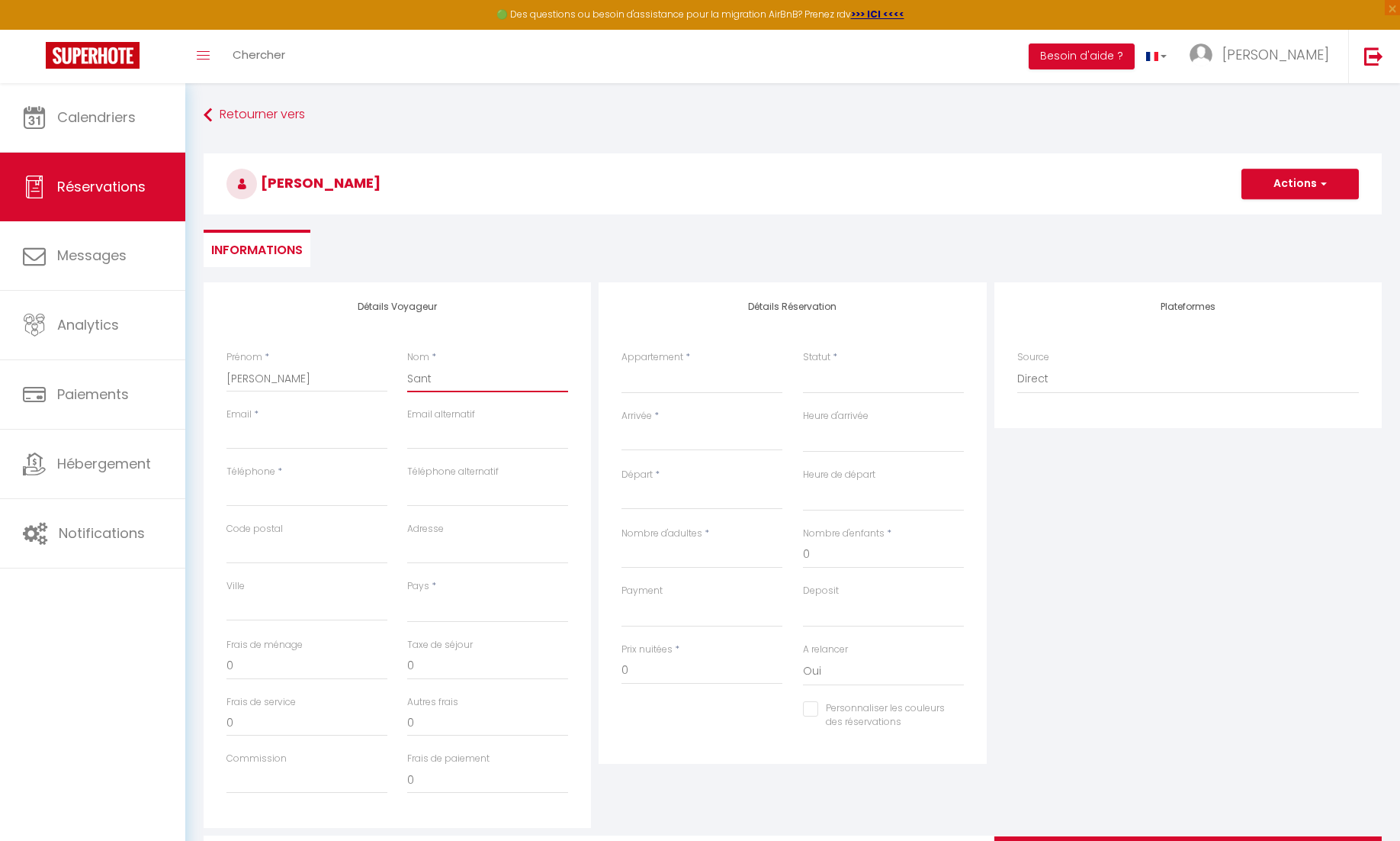
select select
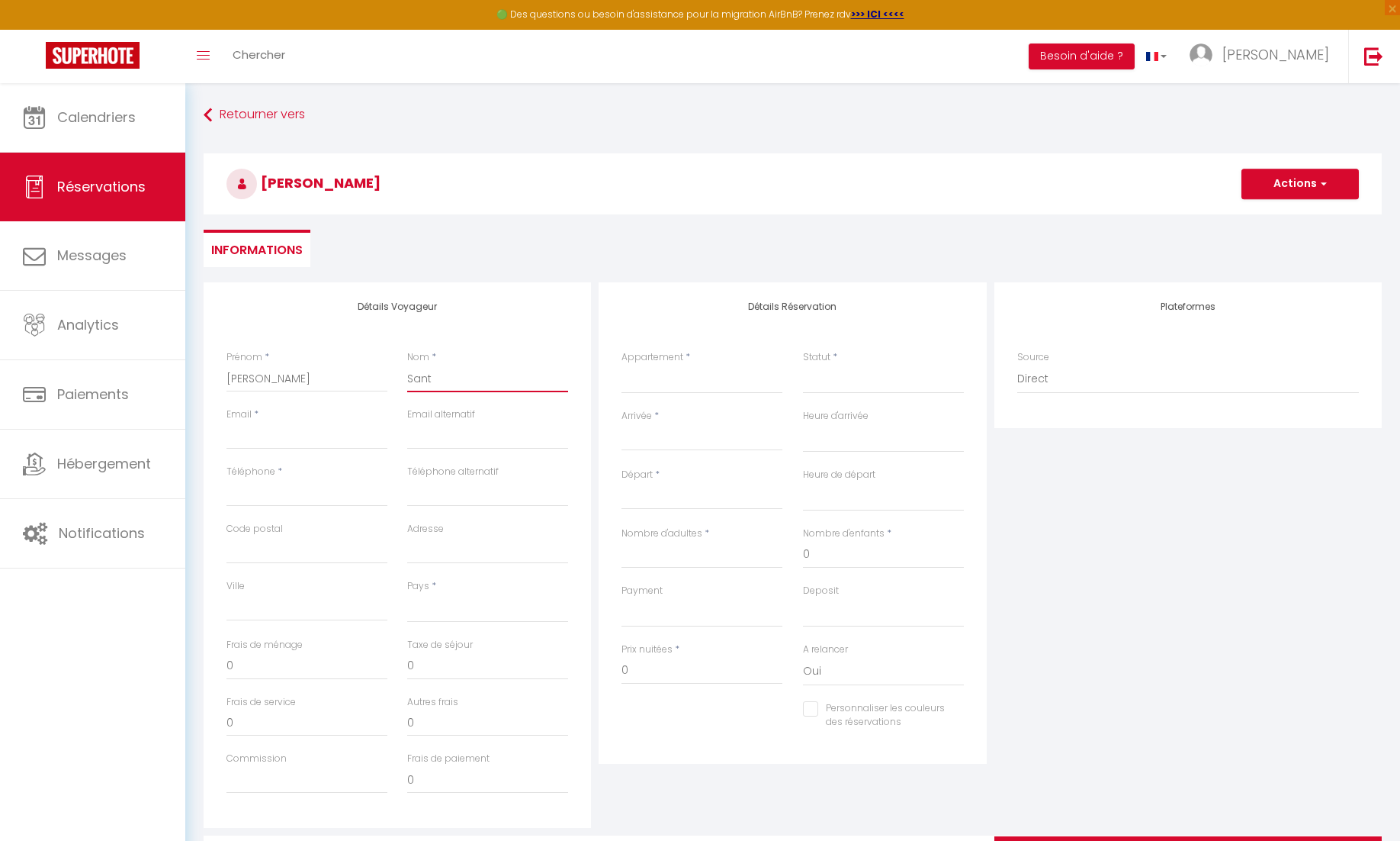
checkbox input "false"
type input "Santr"
select select
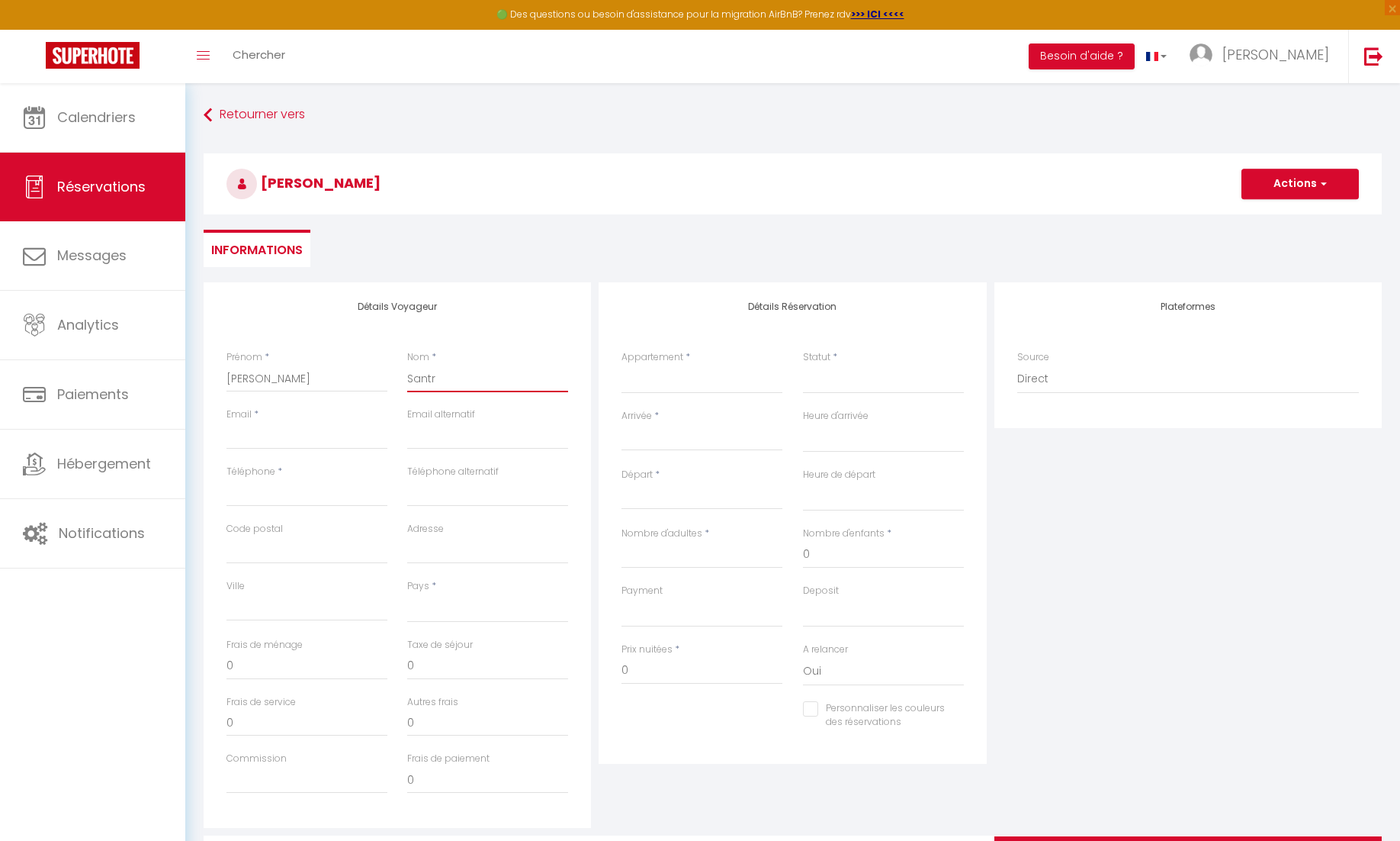
select select
checkbox input "false"
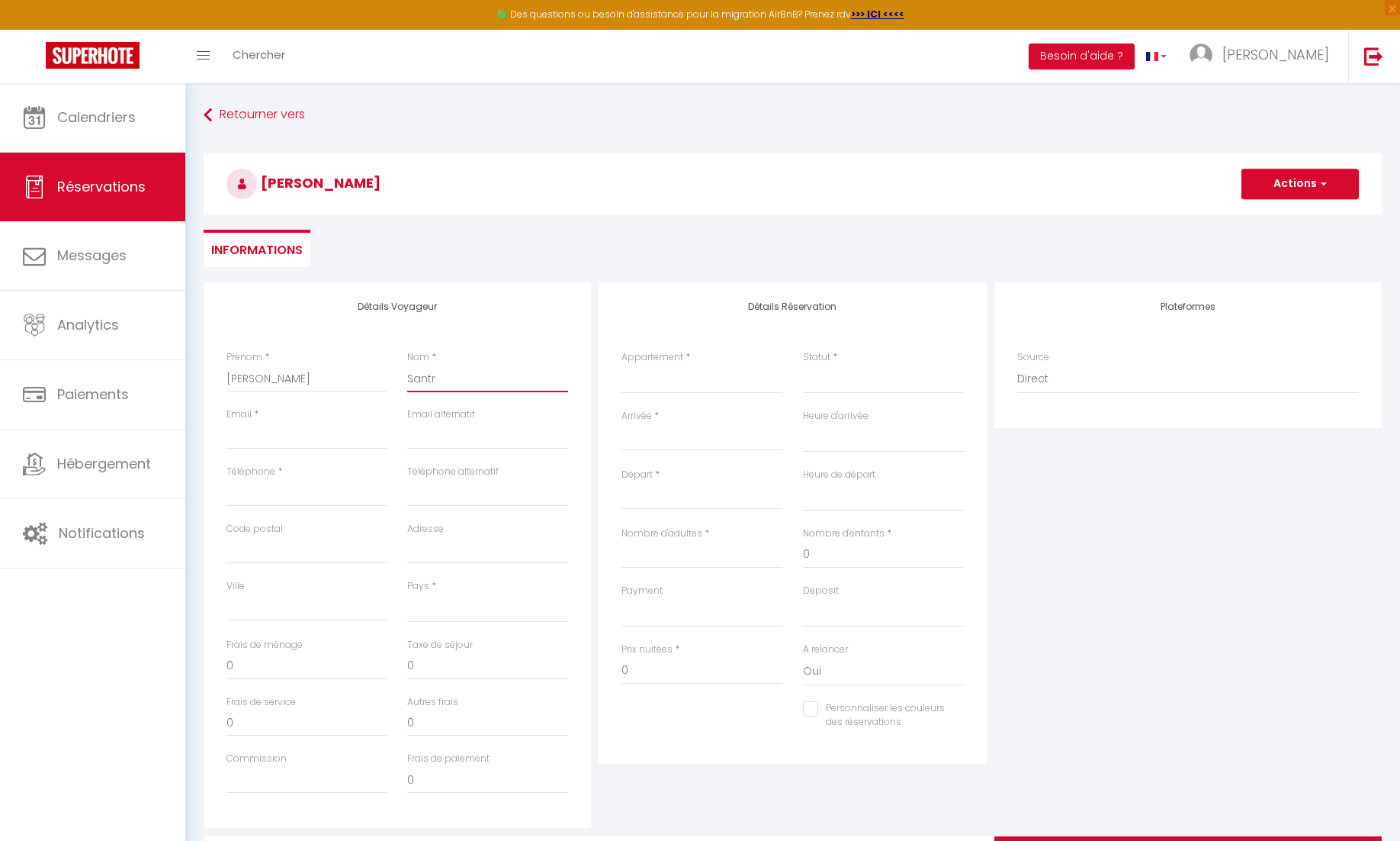
type input "Santré"
select select
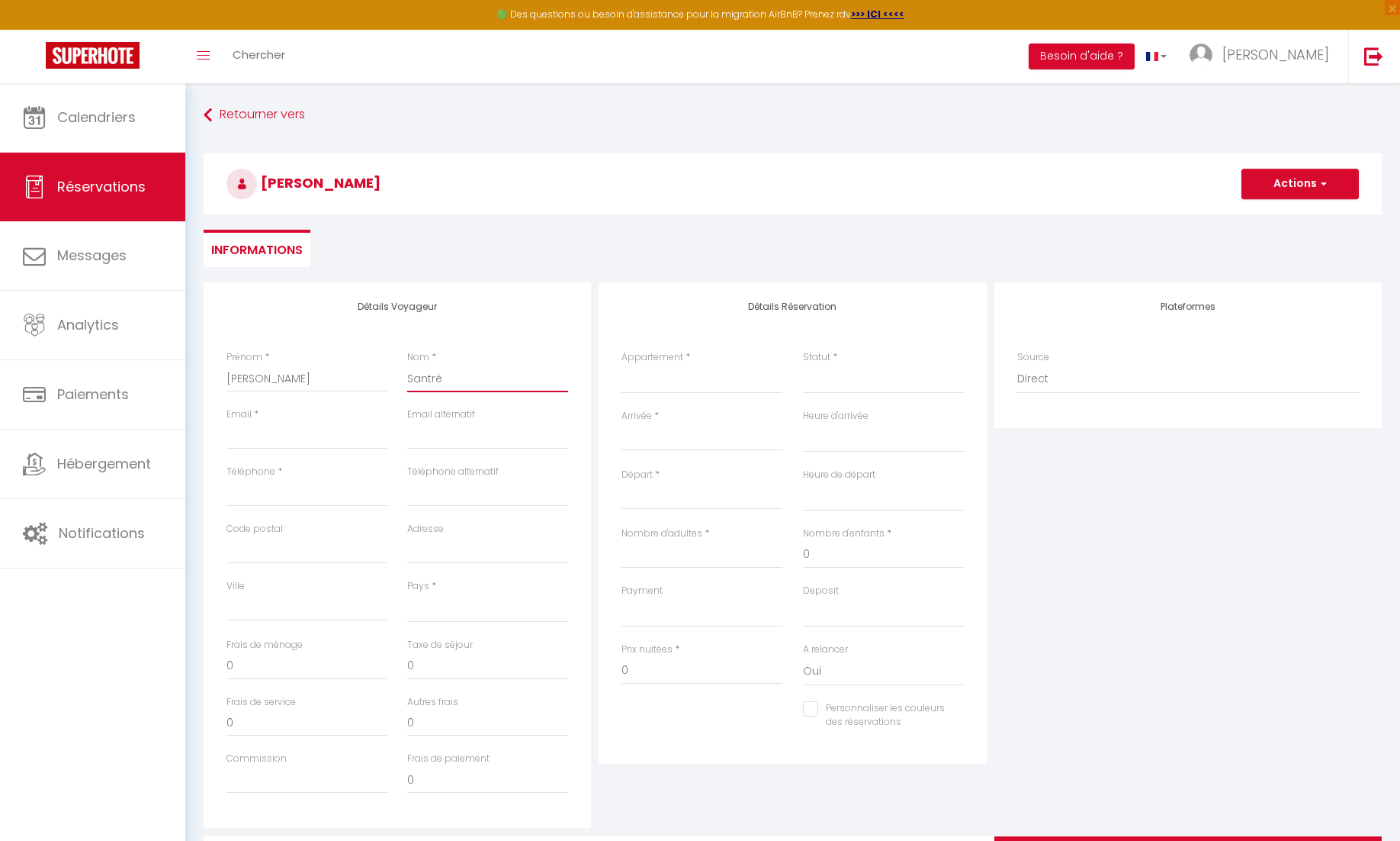
select select
checkbox input "false"
type input "Santré"
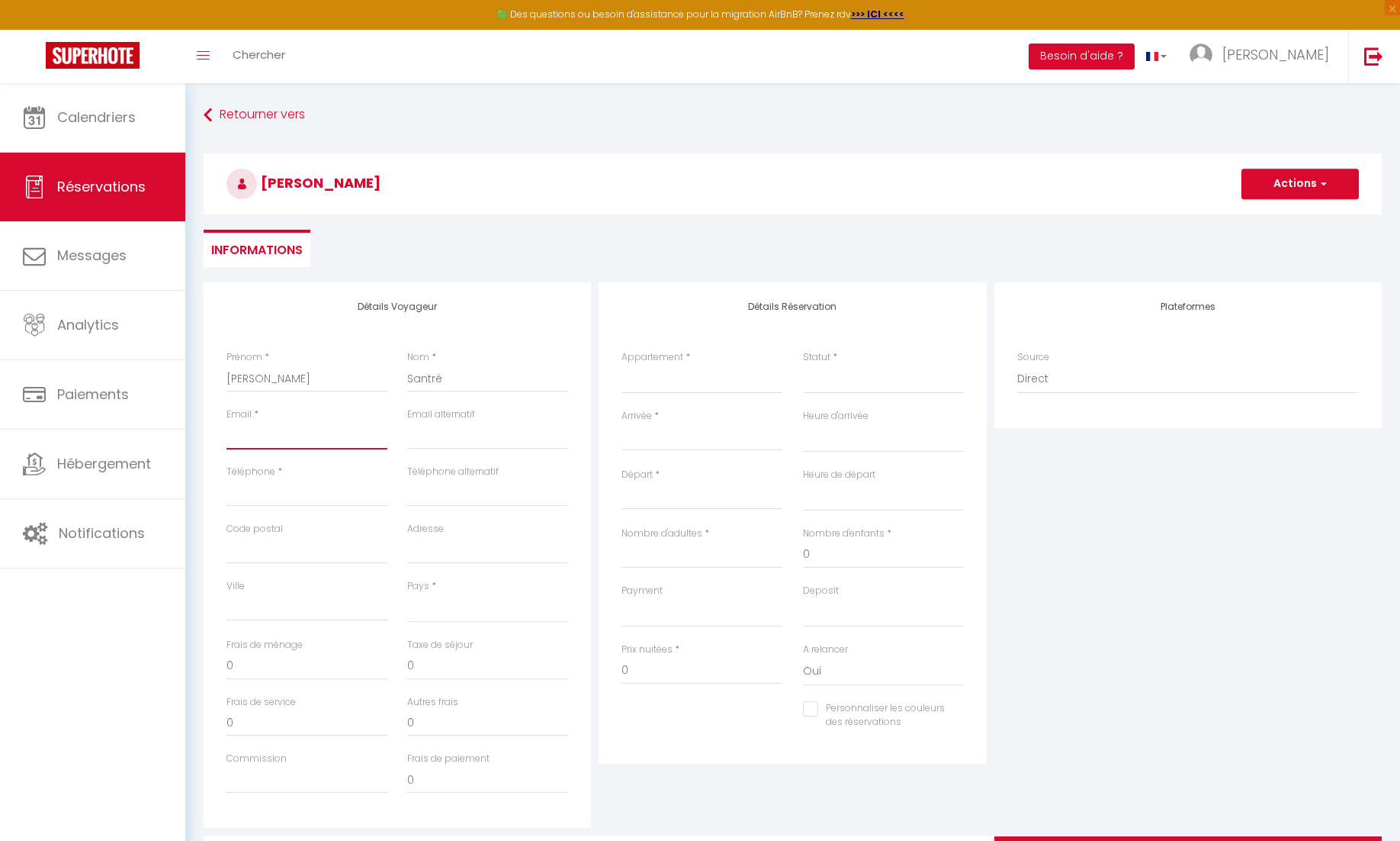
type input "g"
select select
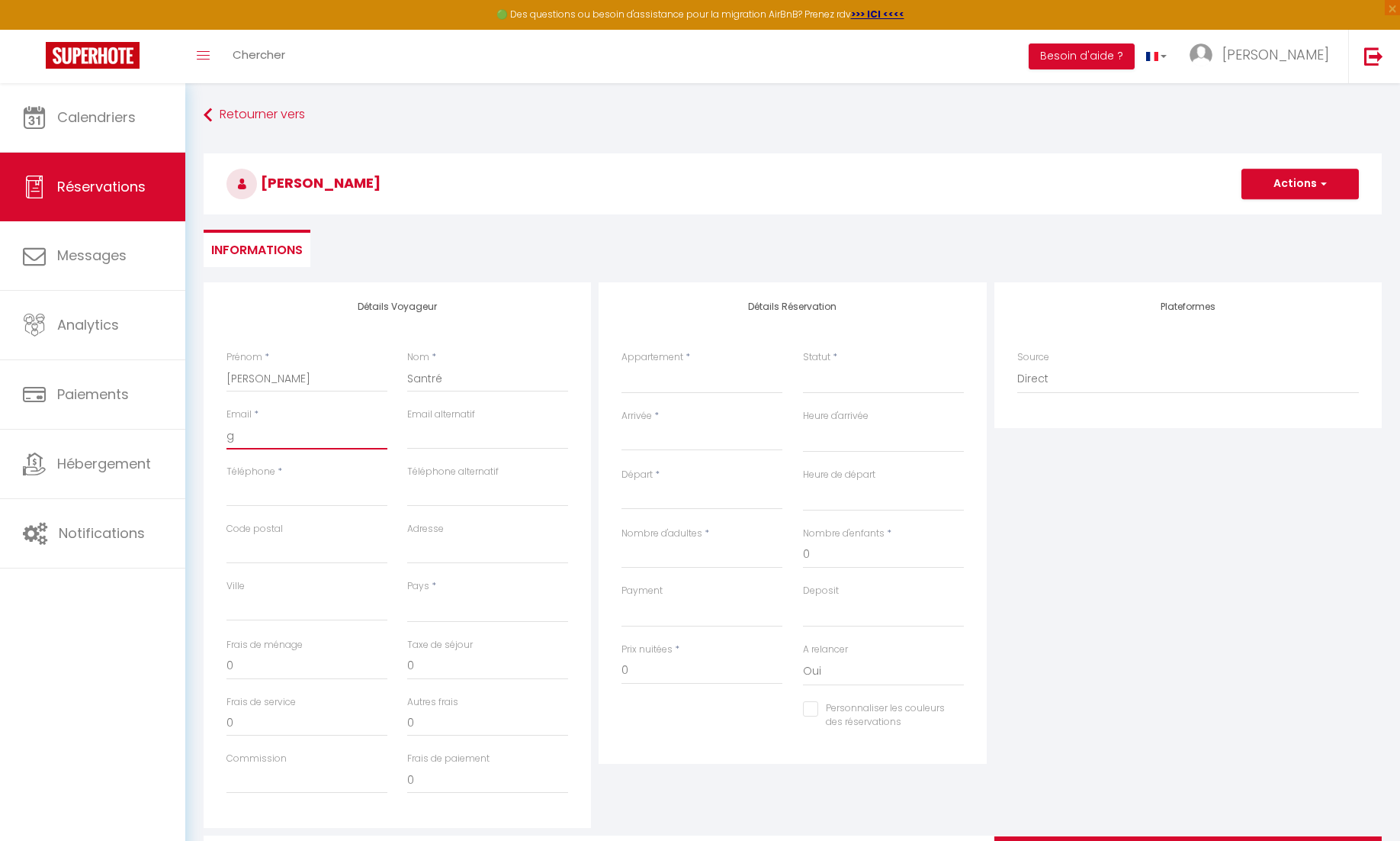
select select
checkbox input "false"
type input "gr"
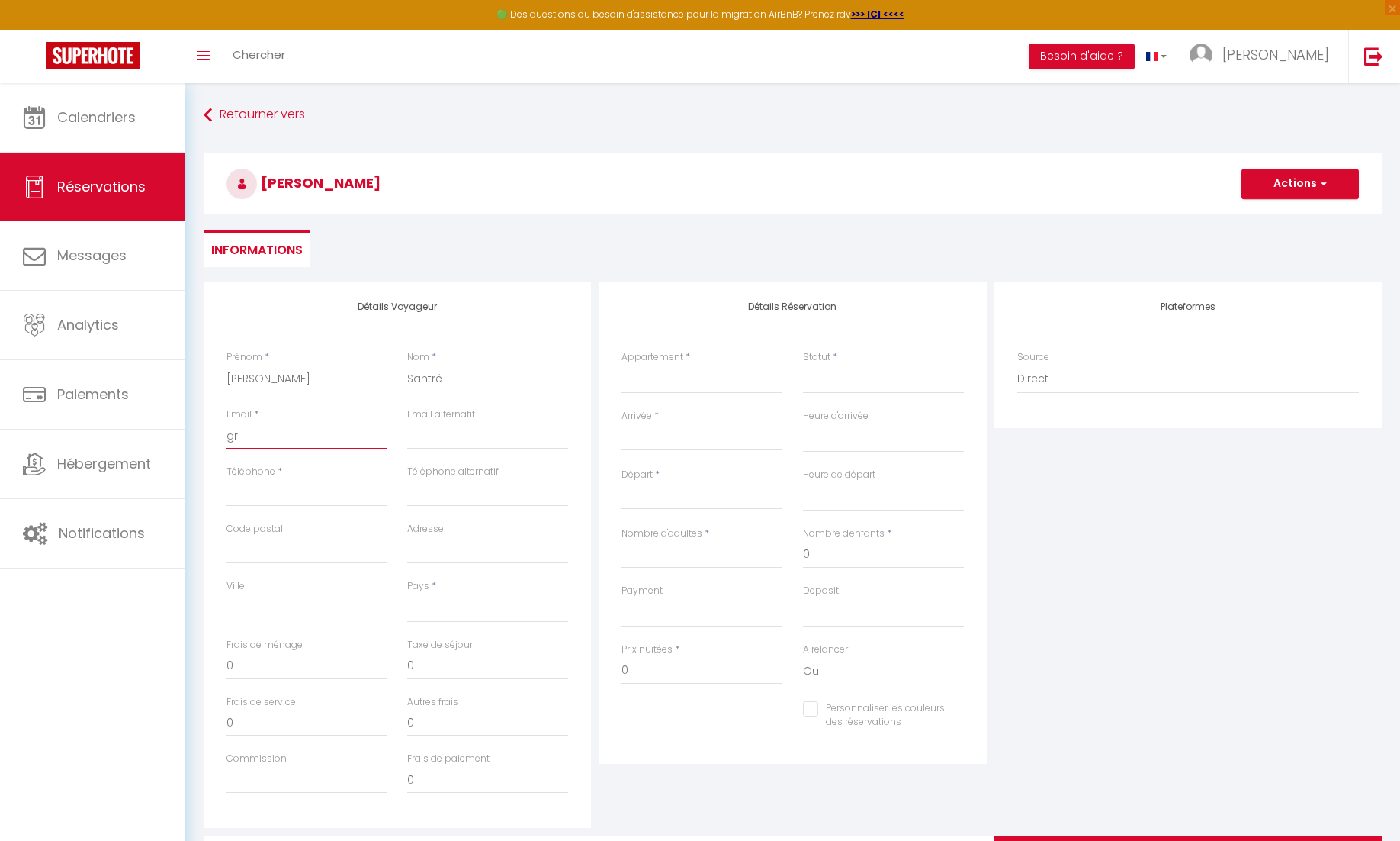
select select
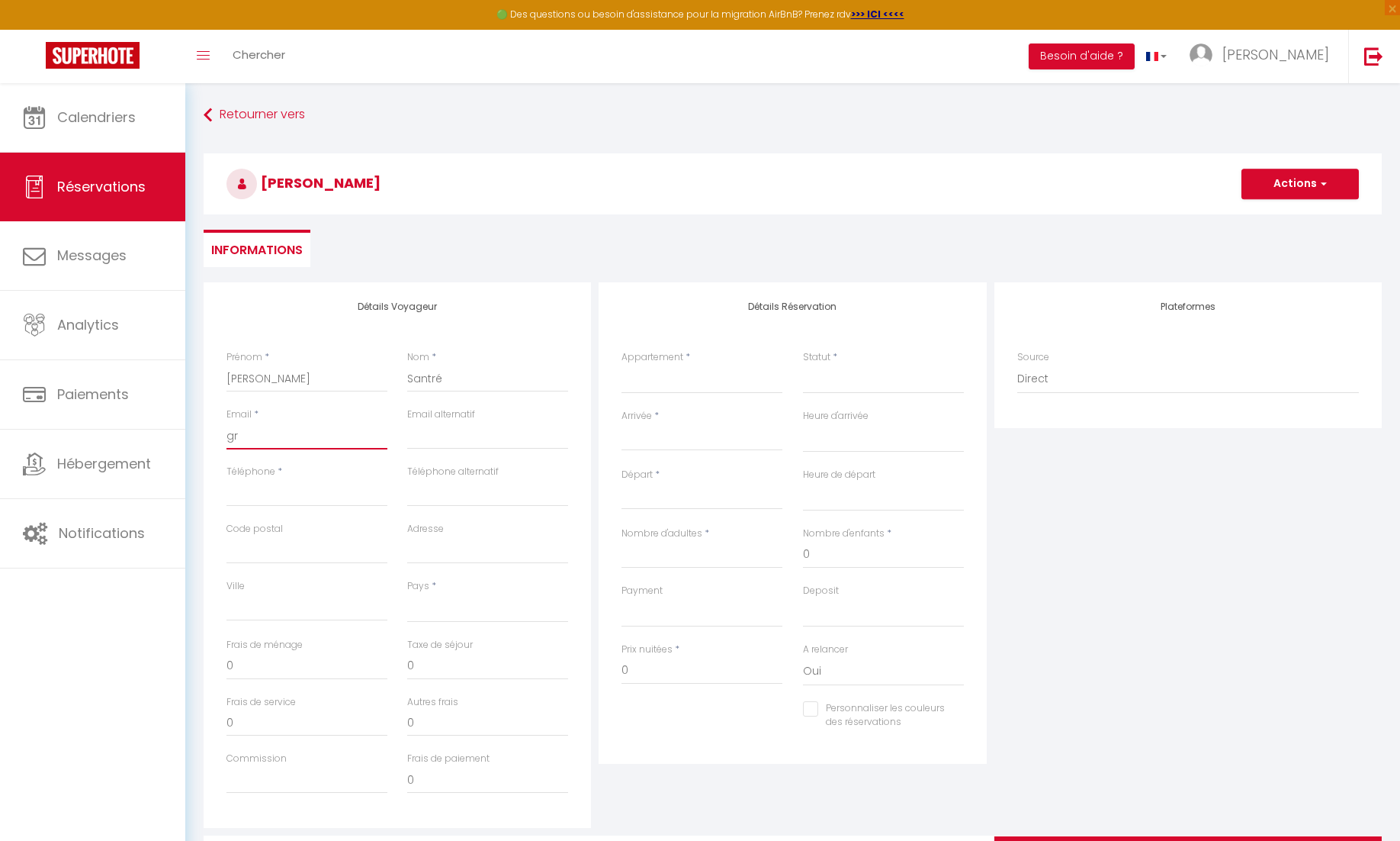
select select
checkbox input "false"
type input "gre"
select select
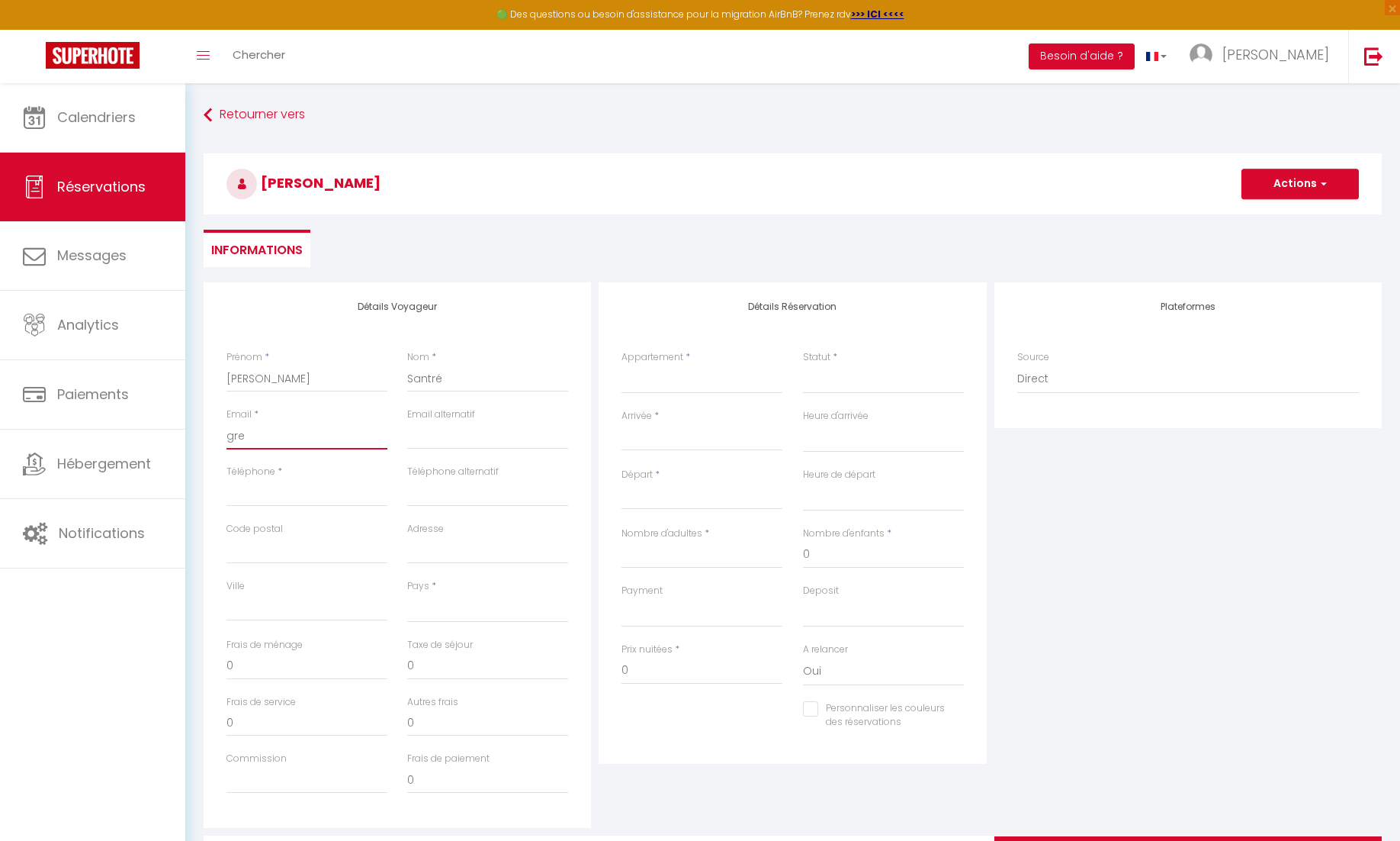
select select
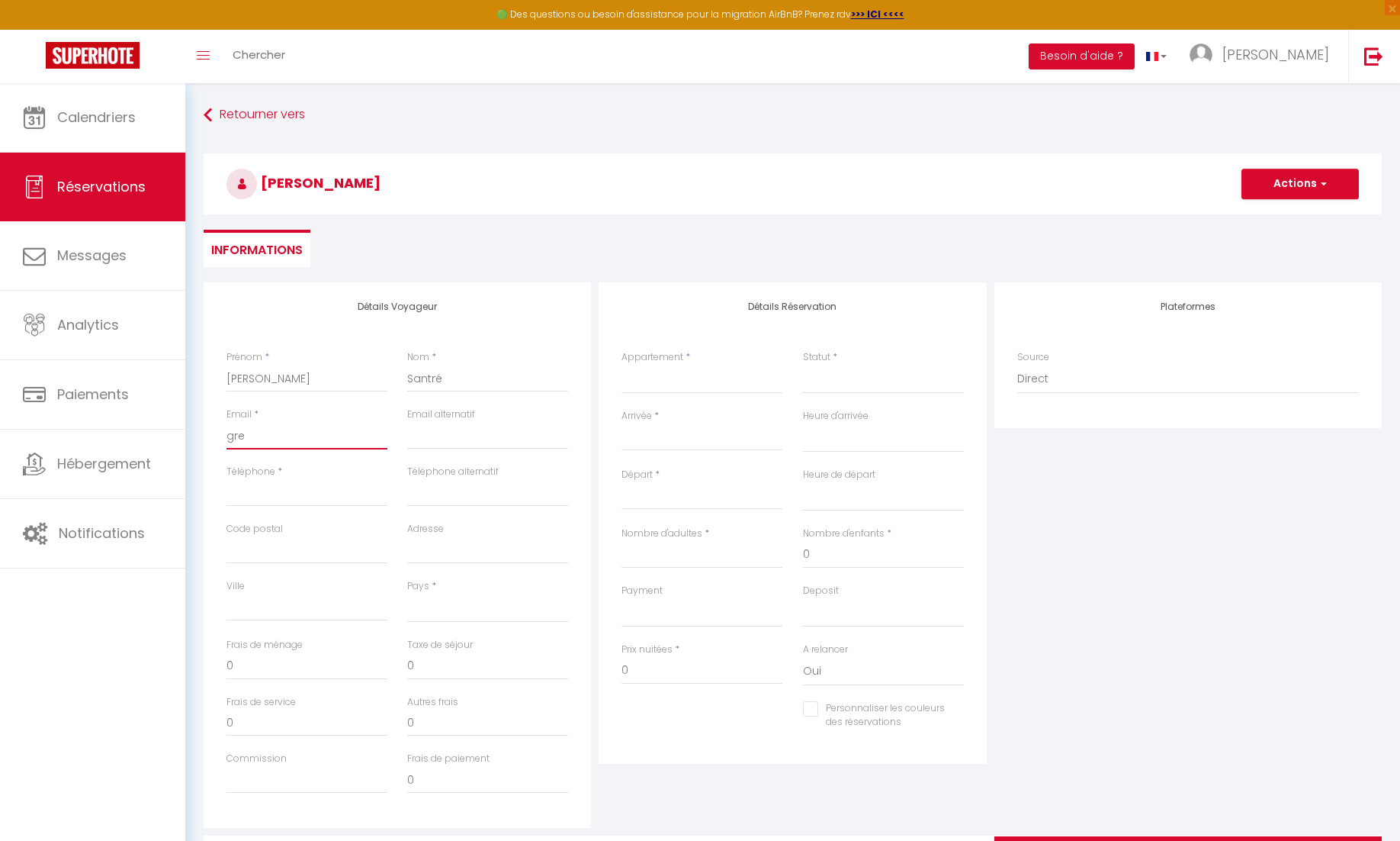
select select
checkbox input "false"
type input "[PERSON_NAME]"
select select
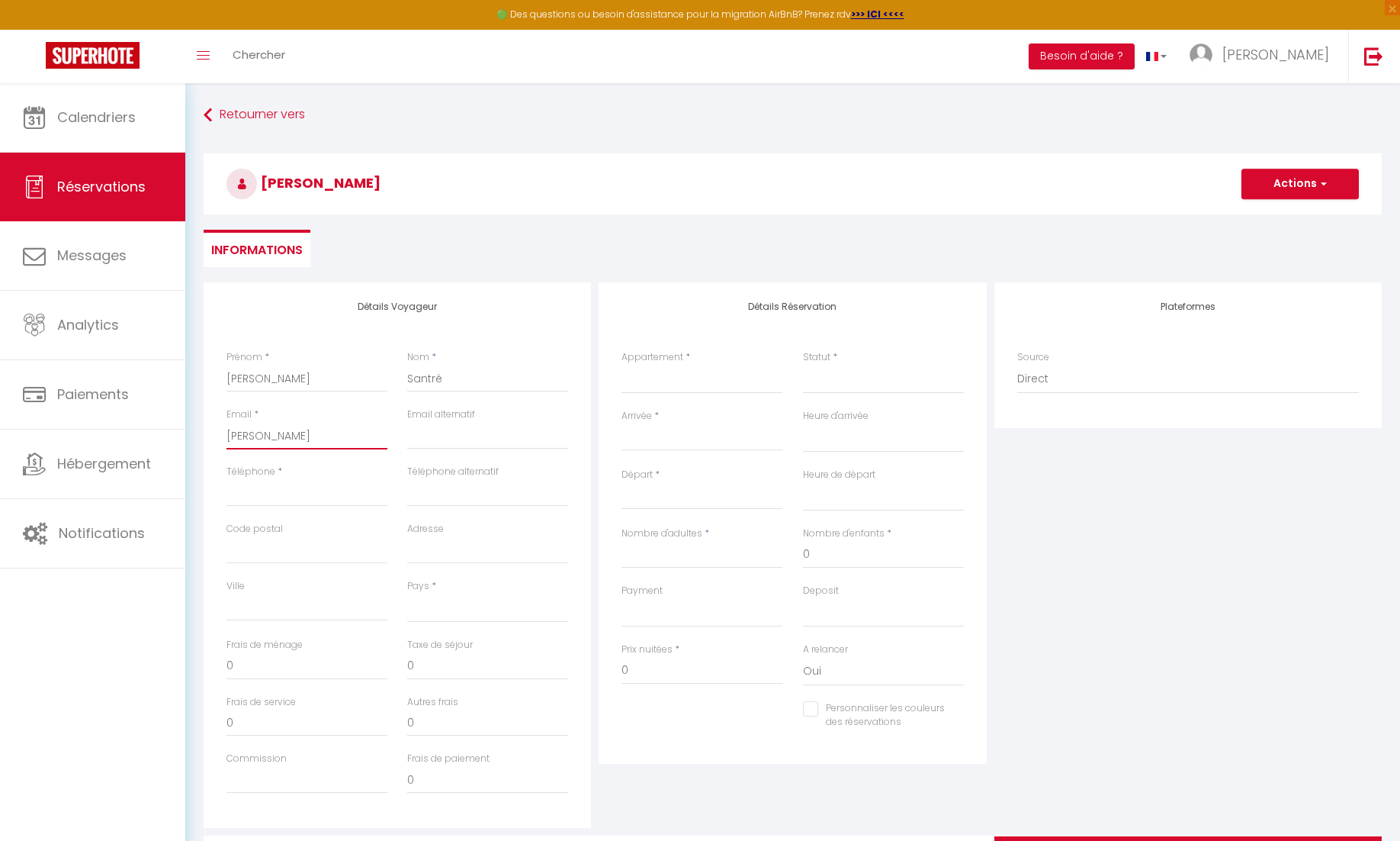
select select
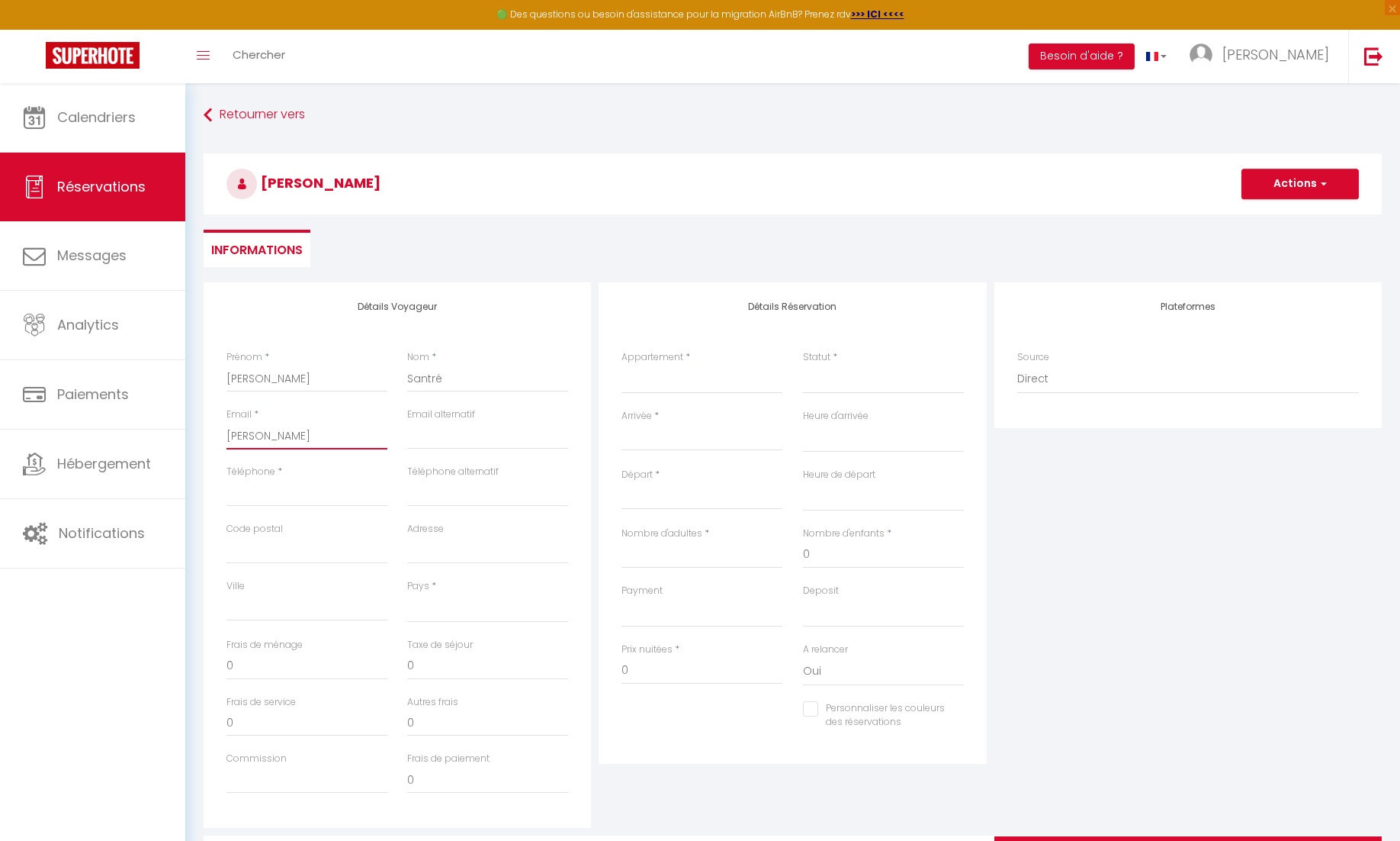
checkbox input "false"
type input "gregs"
select select
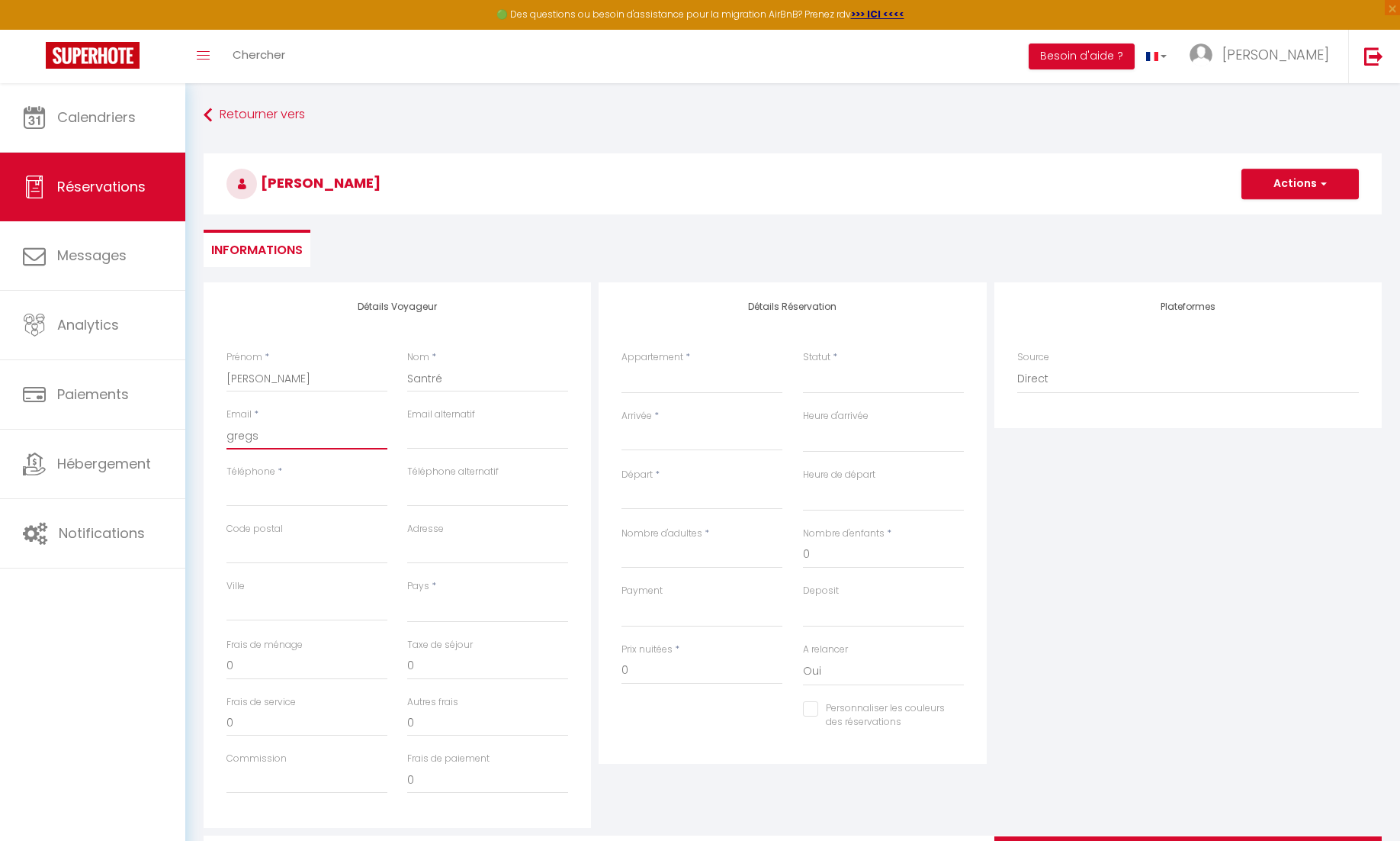
select select
checkbox input "false"
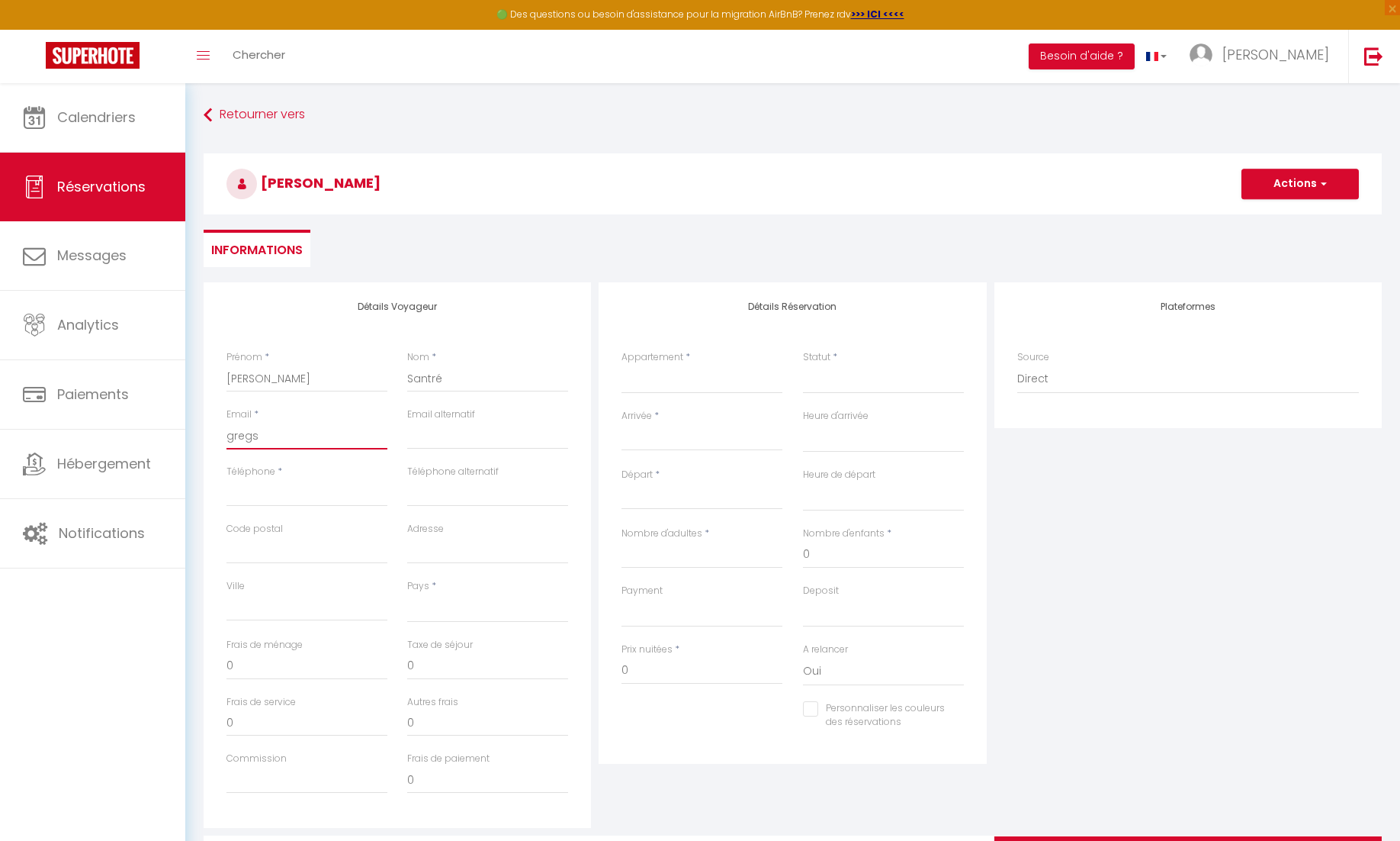
type input "gregsa"
select select
click at [292, 496] on input "Téléphone" at bounding box center [307, 492] width 161 height 28
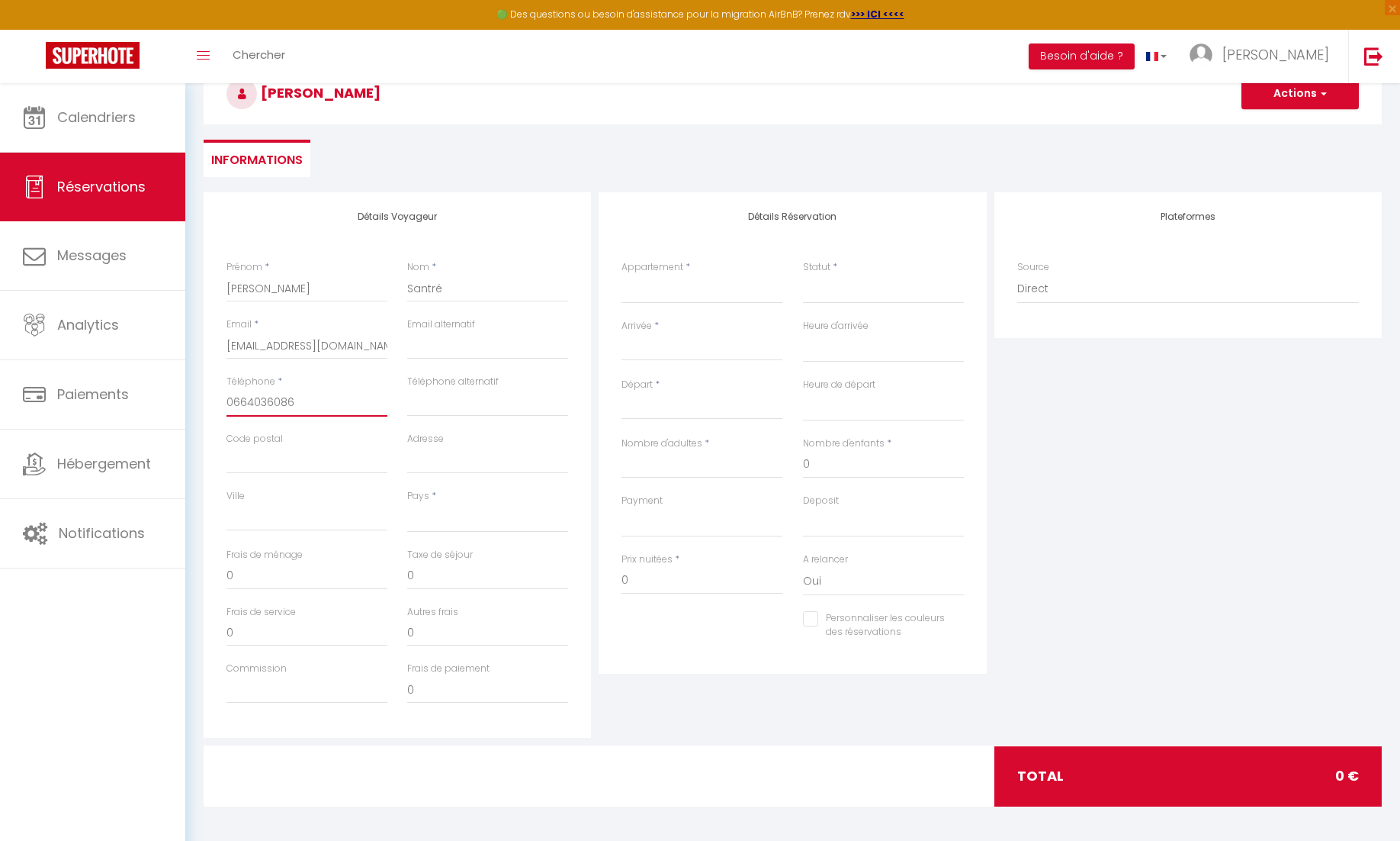
scroll to position [94, 0]
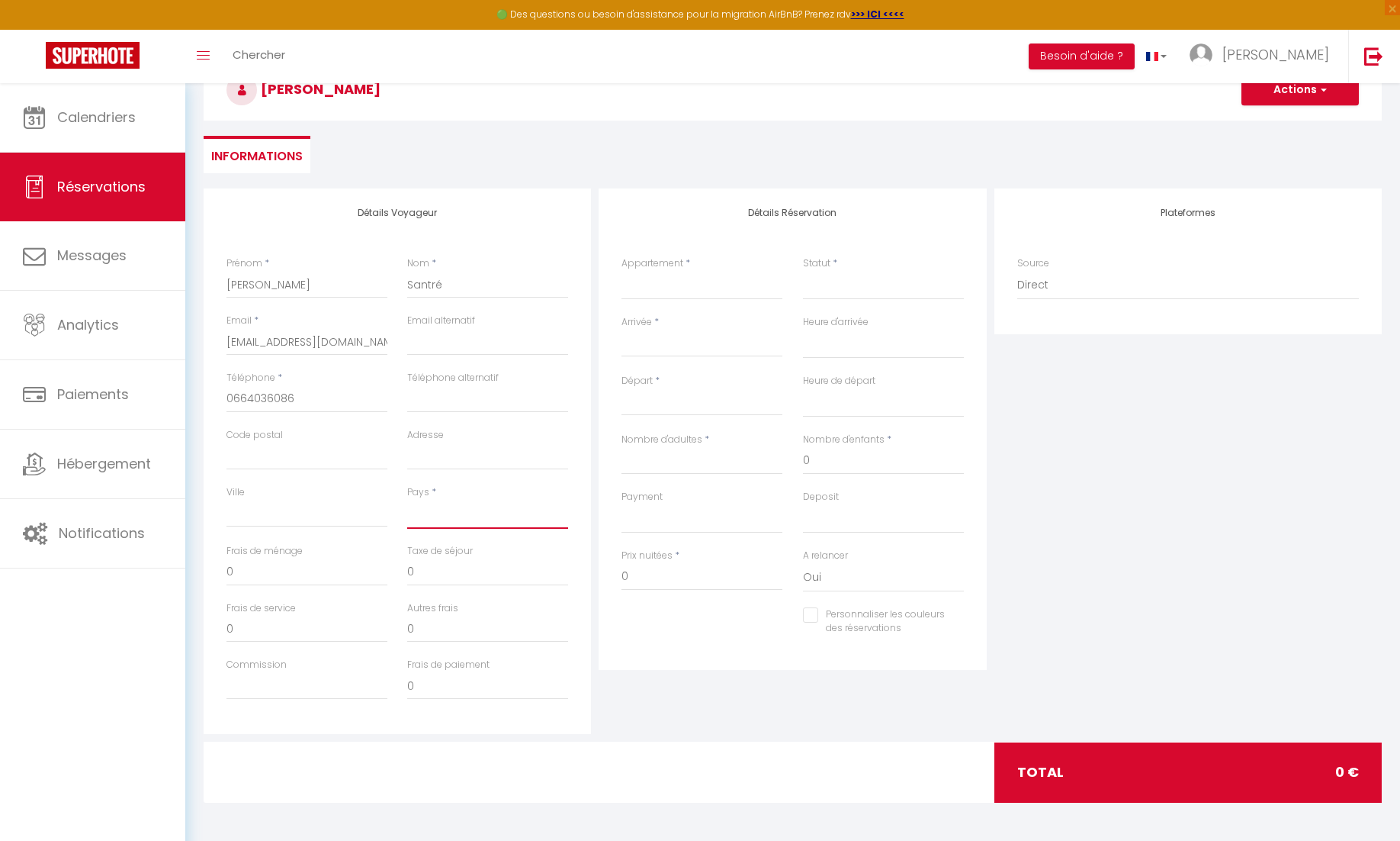
click at [424, 523] on select "[GEOGRAPHIC_DATA] [GEOGRAPHIC_DATA] [GEOGRAPHIC_DATA] [GEOGRAPHIC_DATA] [GEOGRA…" at bounding box center [488, 514] width 161 height 29
click at [408, 500] on select "[GEOGRAPHIC_DATA] [GEOGRAPHIC_DATA] [GEOGRAPHIC_DATA] [GEOGRAPHIC_DATA] [GEOGRA…" at bounding box center [488, 514] width 161 height 29
click at [695, 288] on select "Grand Prateau [GEOGRAPHIC_DATA] [GEOGRAPHIC_DATA] [GEOGRAPHIC_DATA] [STREET_ADD…" at bounding box center [702, 285] width 161 height 29
click at [622, 271] on select "Grand Prateau [GEOGRAPHIC_DATA] [GEOGRAPHIC_DATA] [GEOGRAPHIC_DATA] [STREET_ADD…" at bounding box center [702, 285] width 161 height 29
click at [819, 296] on select "Confirmé Non Confirmé [PERSON_NAME] par le voyageur No Show Request" at bounding box center [884, 285] width 161 height 29
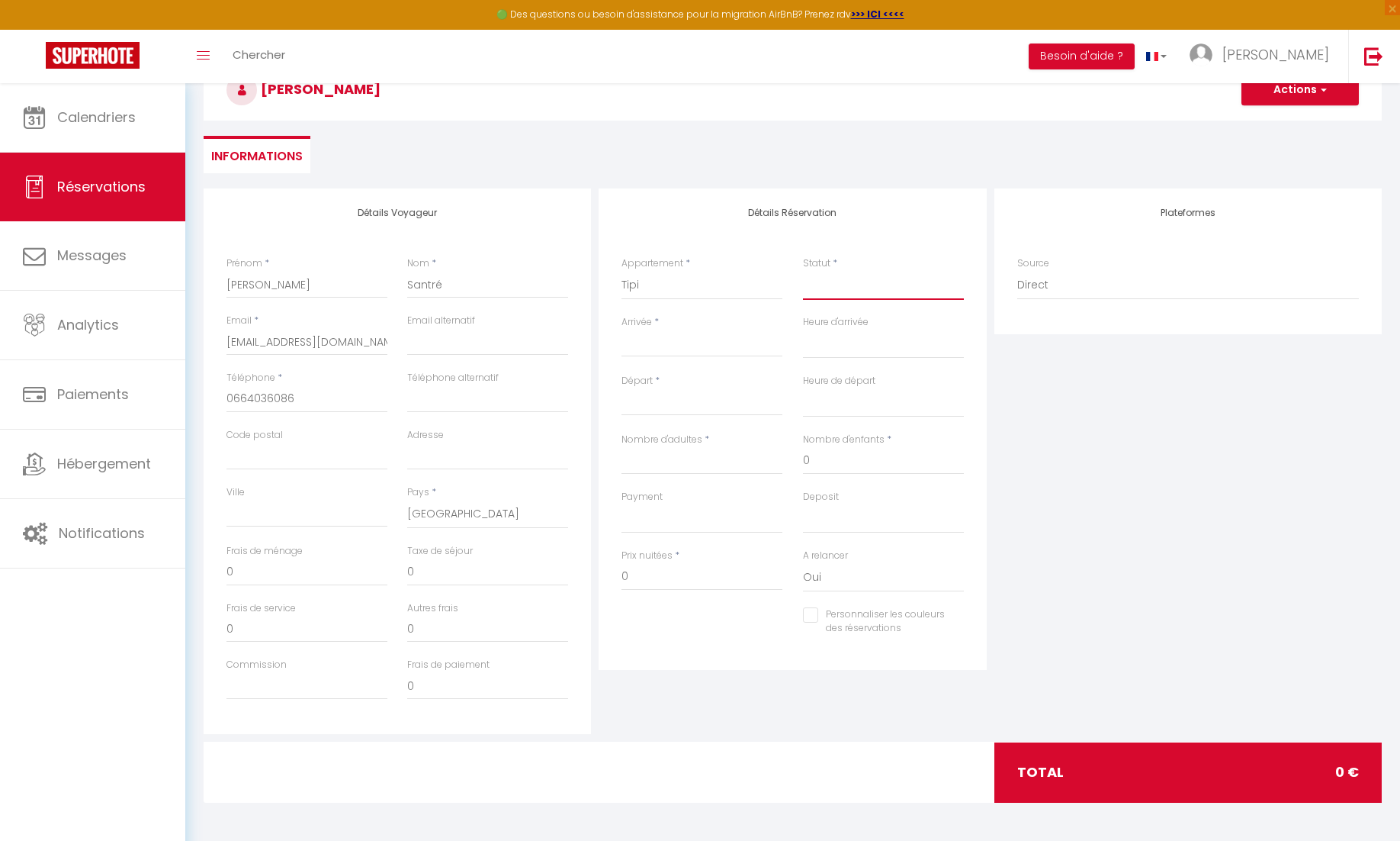
click at [803, 271] on select "Confirmé Non Confirmé [PERSON_NAME] par le voyageur No Show Request" at bounding box center [884, 285] width 161 height 29
click at [697, 353] on input "Arrivée" at bounding box center [702, 345] width 161 height 20
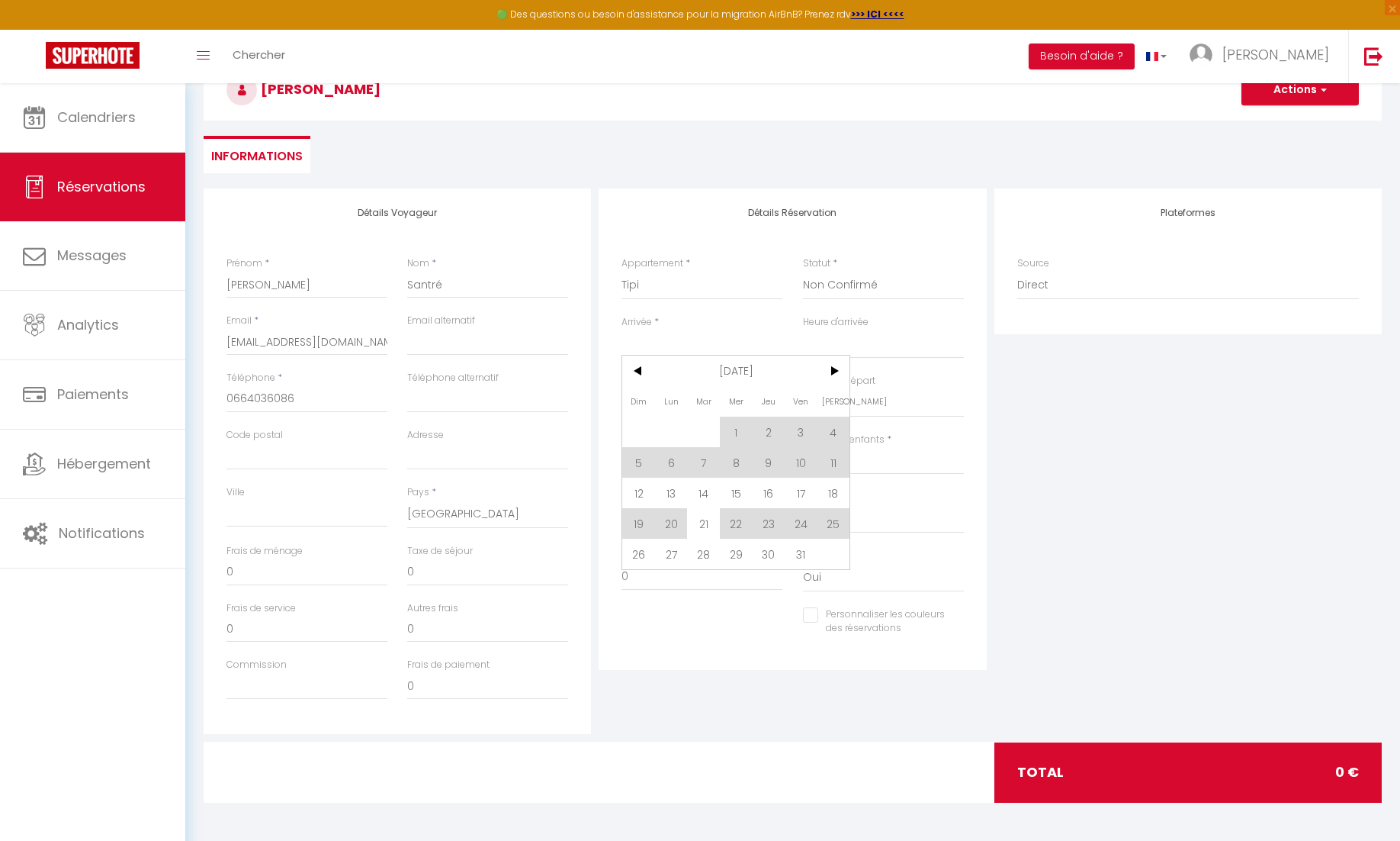
drag, startPoint x: 837, startPoint y: 370, endPoint x: 806, endPoint y: 394, distance: 39.2
click at [837, 370] on span ">" at bounding box center [834, 371] width 33 height 31
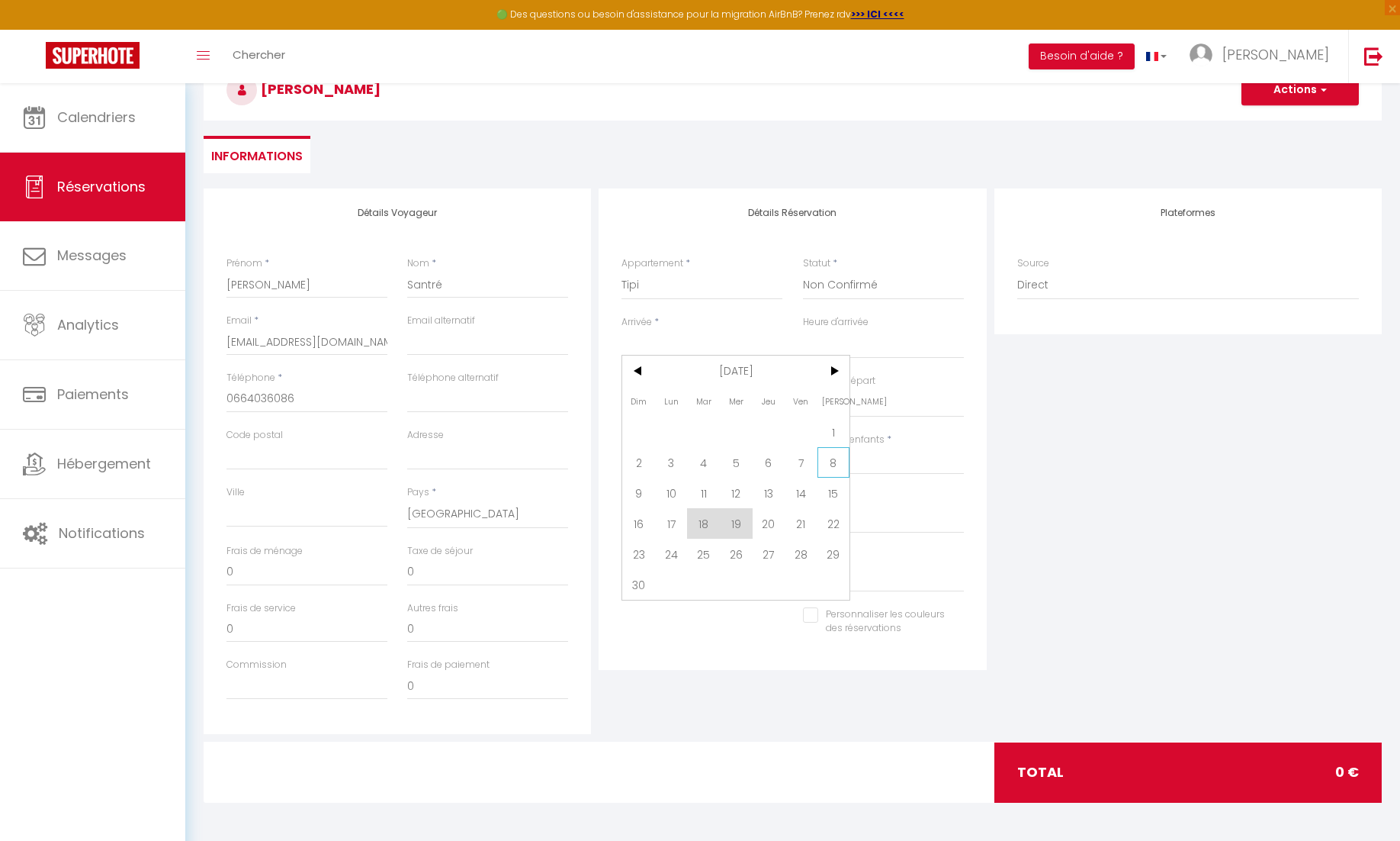
click at [823, 462] on span "8" at bounding box center [834, 462] width 33 height 31
click at [681, 400] on input "Dim 09 Novembre 2025" at bounding box center [702, 403] width 161 height 20
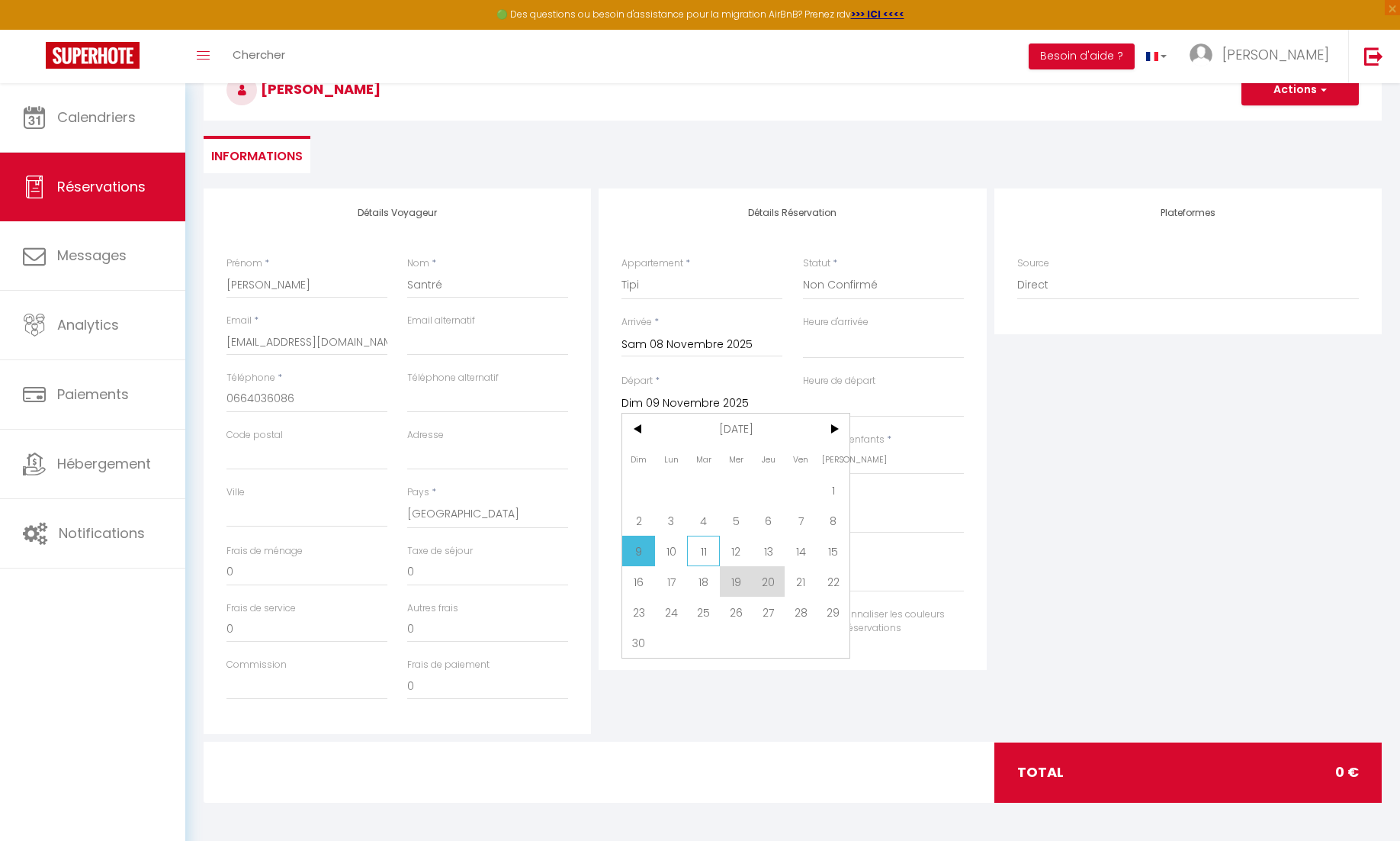
click at [697, 549] on span "11" at bounding box center [704, 551] width 33 height 31
click at [682, 455] on input "Nombre d'adultes" at bounding box center [702, 461] width 161 height 28
drag, startPoint x: 652, startPoint y: 579, endPoint x: 548, endPoint y: 575, distance: 104.1
click at [548, 579] on div "Détails Voyageur Prénom * [PERSON_NAME] * Santré Email * [EMAIL_ADDRESS][DOMAIN…" at bounding box center [792, 461] width 1186 height 545
click at [446, 565] on input "0" at bounding box center [488, 572] width 161 height 28
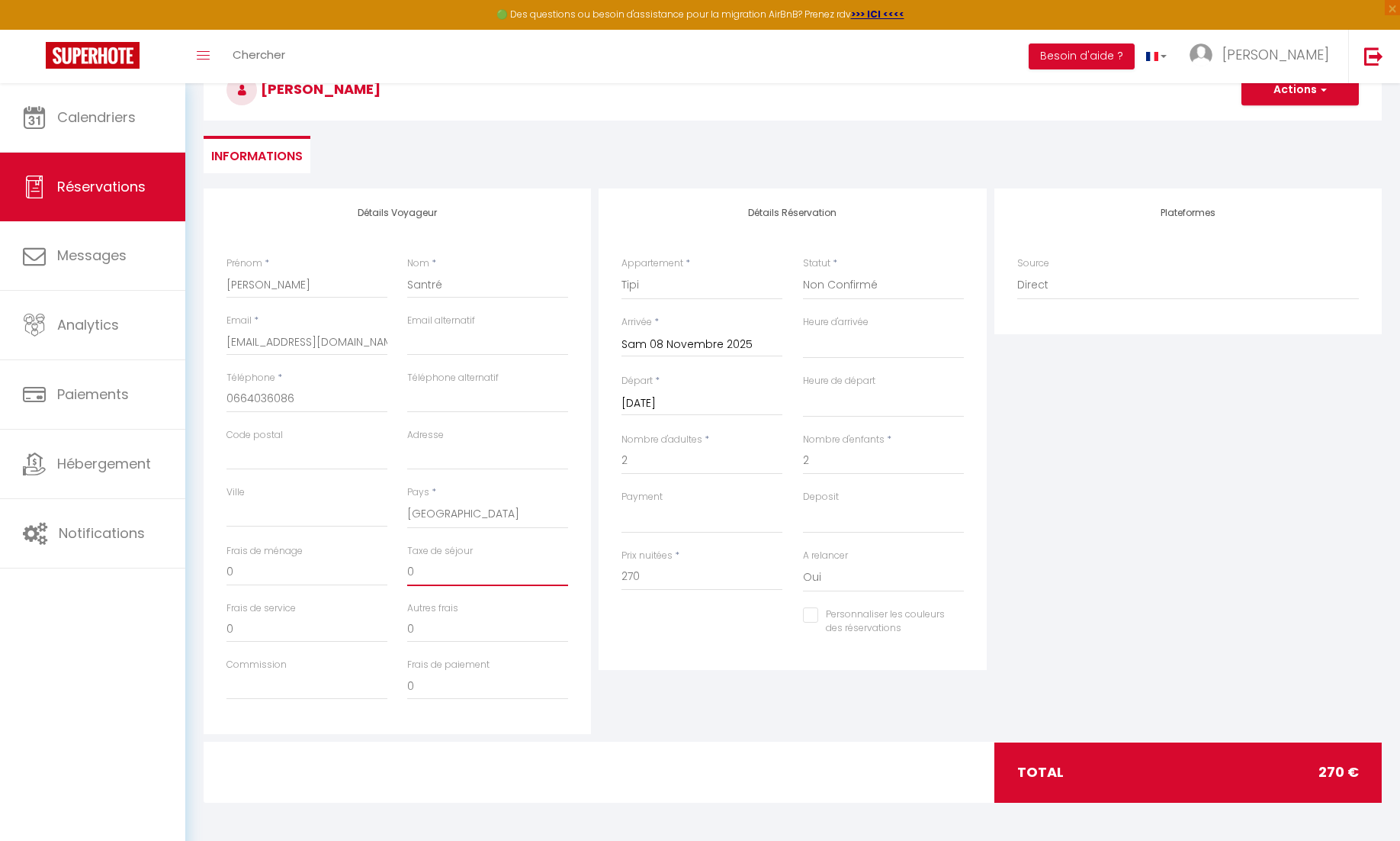
drag, startPoint x: 462, startPoint y: 566, endPoint x: 337, endPoint y: 566, distance: 125.0
click at [337, 566] on div "Frais de ménage 0 Taxe de séjour 0" at bounding box center [397, 572] width 363 height 57
click at [239, 567] on input "0" at bounding box center [307, 572] width 161 height 28
click at [781, 739] on div "Détails Voyageur Prénom * [PERSON_NAME] * Santré Email * [EMAIL_ADDRESS][DOMAIN…" at bounding box center [793, 465] width 1179 height 553
click at [1268, 97] on button "Actions" at bounding box center [1300, 90] width 118 height 31
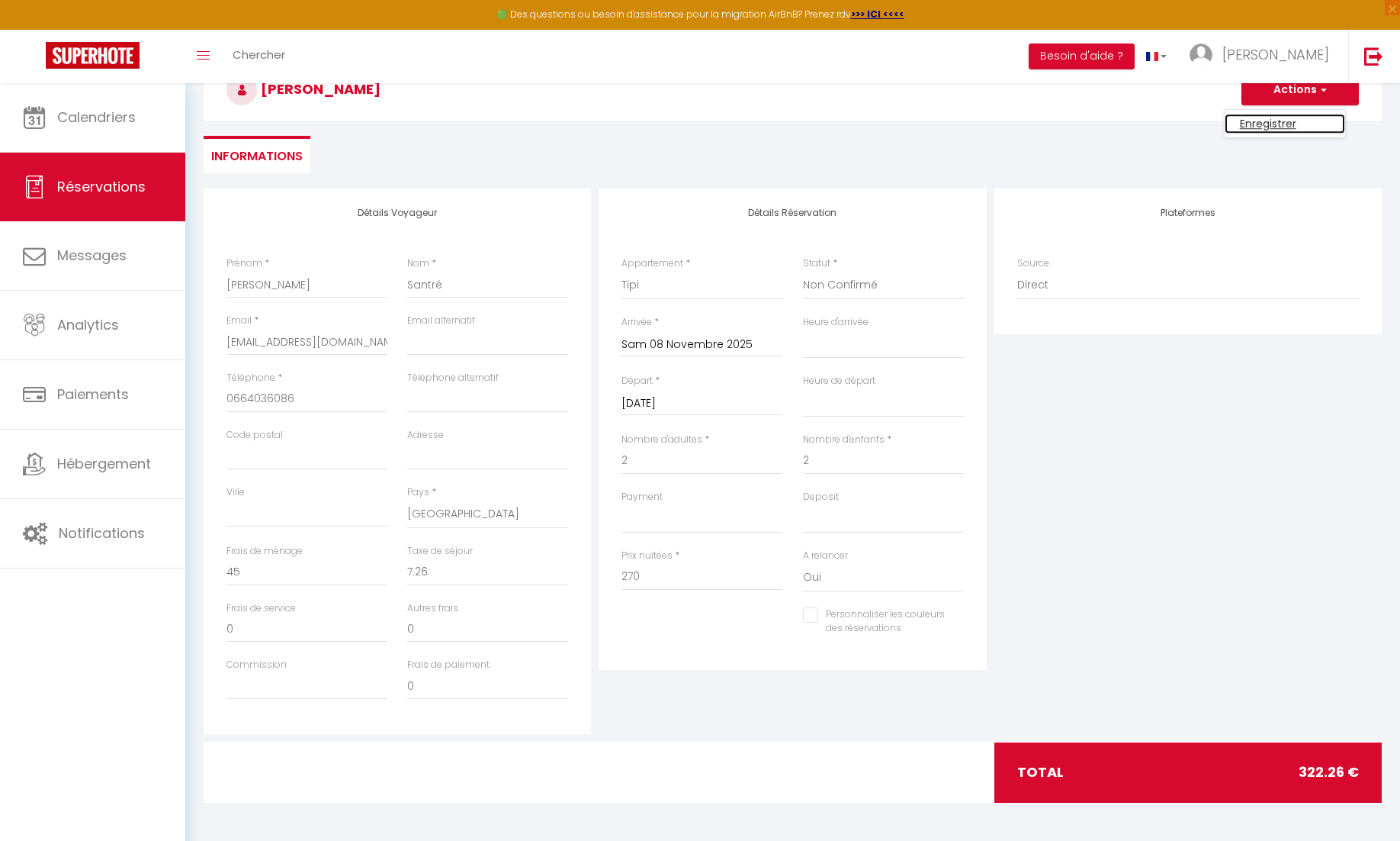
click at [1259, 122] on link "Enregistrer" at bounding box center [1285, 123] width 121 height 20
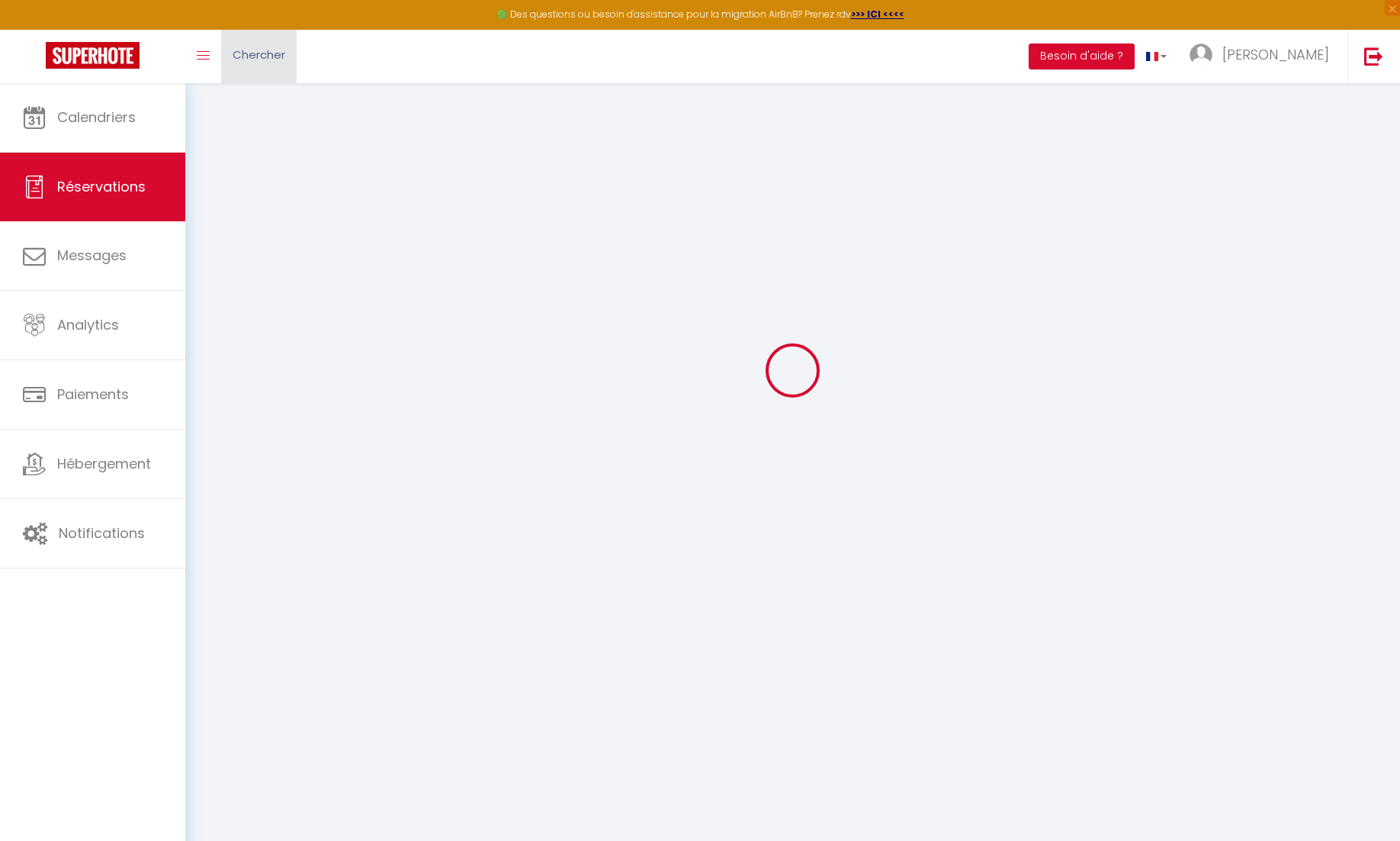
click at [267, 55] on span "Chercher" at bounding box center [258, 55] width 53 height 16
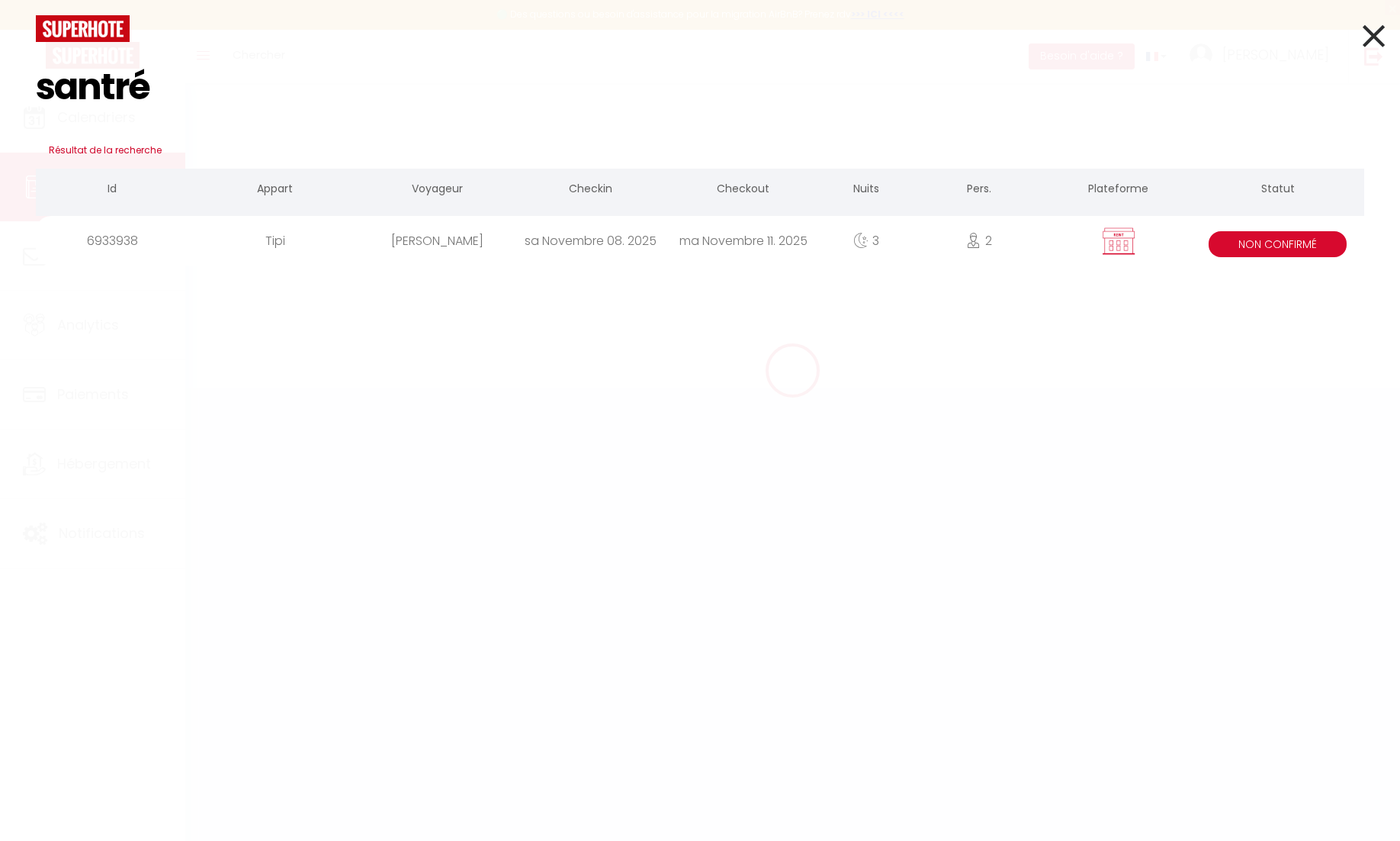
click at [520, 258] on div "sa Novembre 08. 2025" at bounding box center [590, 240] width 152 height 50
